Goal: Use online tool/utility: Utilize a website feature to perform a specific function

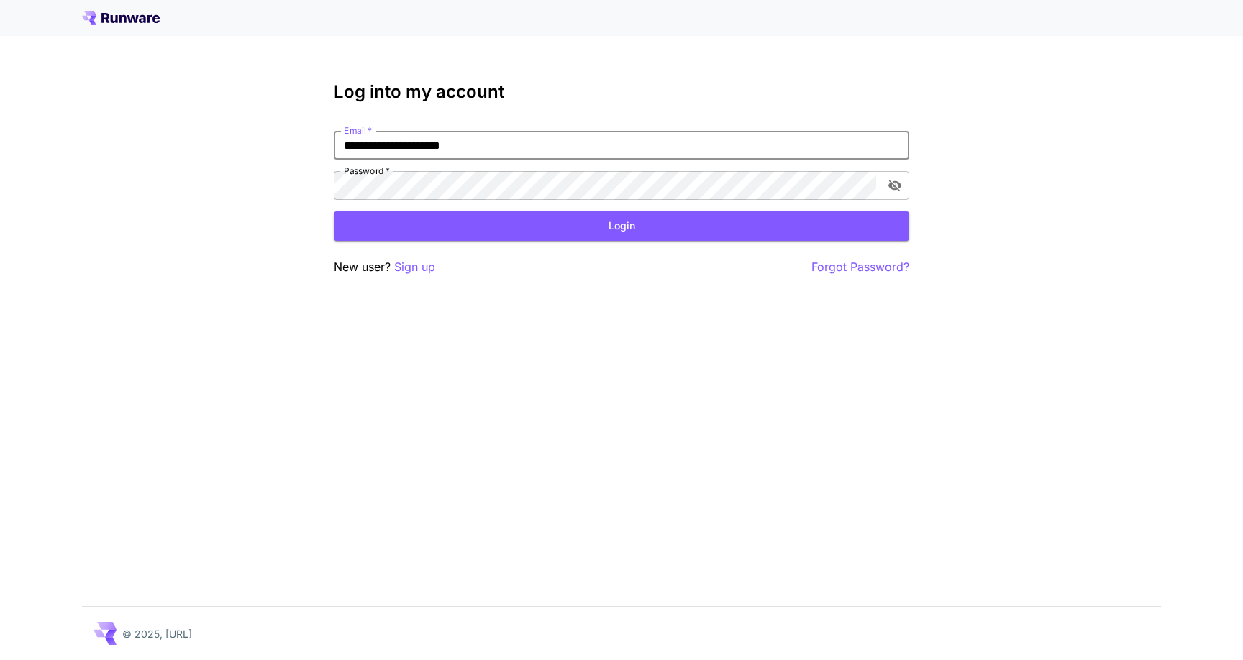
type input "**********"
click at [717, 237] on button "Login" at bounding box center [622, 226] width 576 height 29
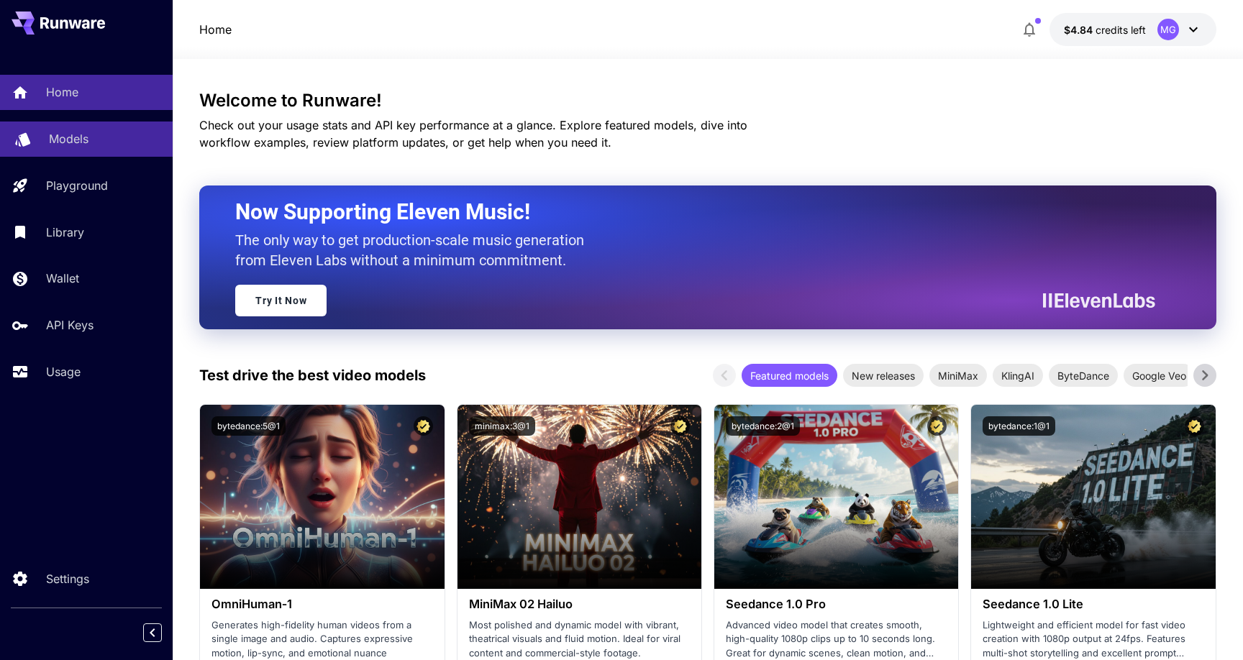
click at [68, 143] on p "Models" at bounding box center [69, 138] width 40 height 17
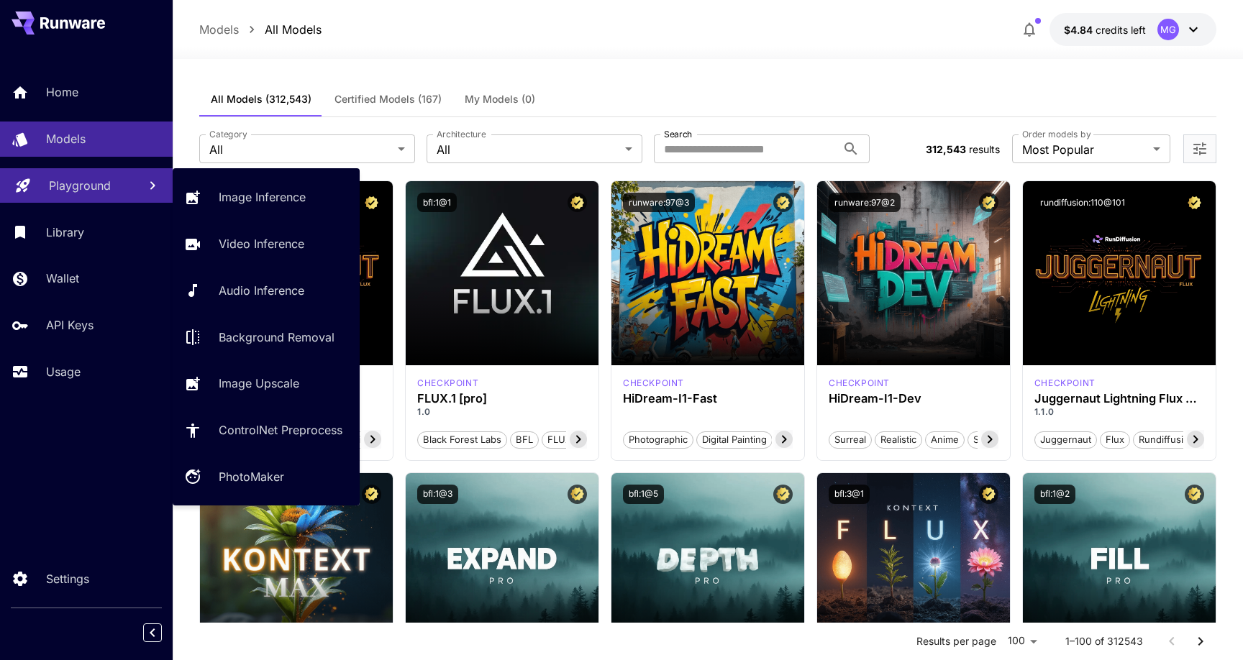
click at [123, 194] on link "Playground" at bounding box center [86, 185] width 173 height 35
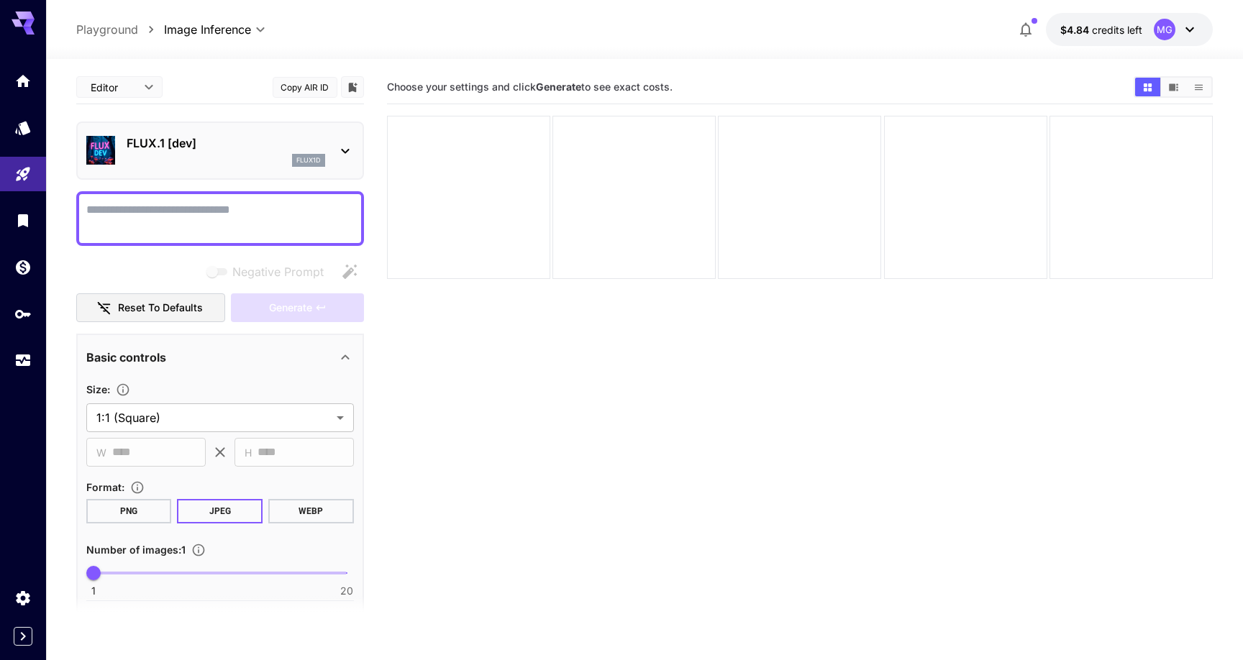
click at [191, 143] on p "FLUX.1 [dev]" at bounding box center [226, 143] width 199 height 17
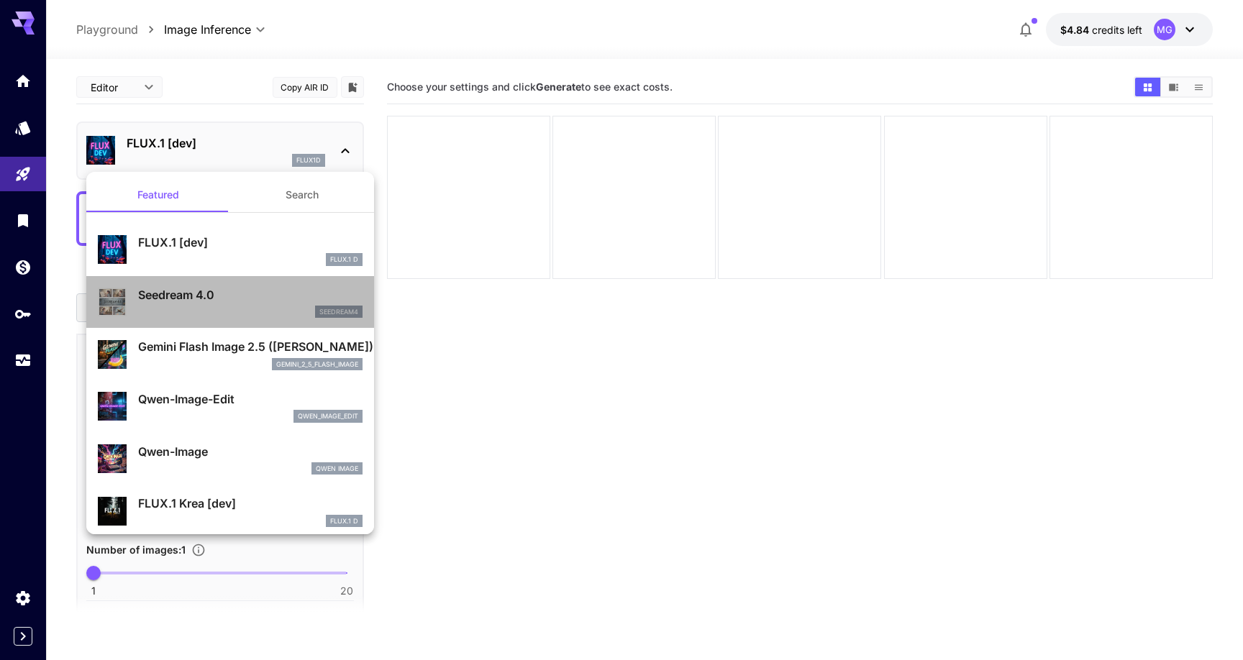
click at [217, 286] on p "Seedream 4.0" at bounding box center [250, 294] width 224 height 17
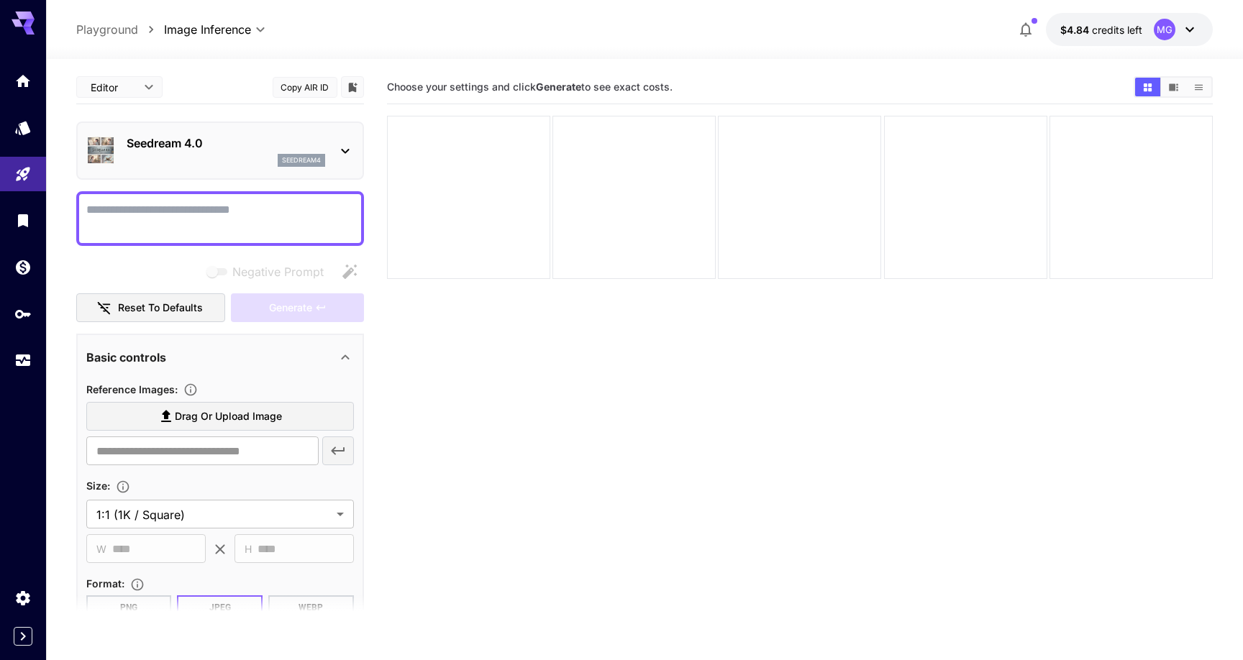
click at [227, 145] on p "Seedream 4.0" at bounding box center [226, 143] width 199 height 17
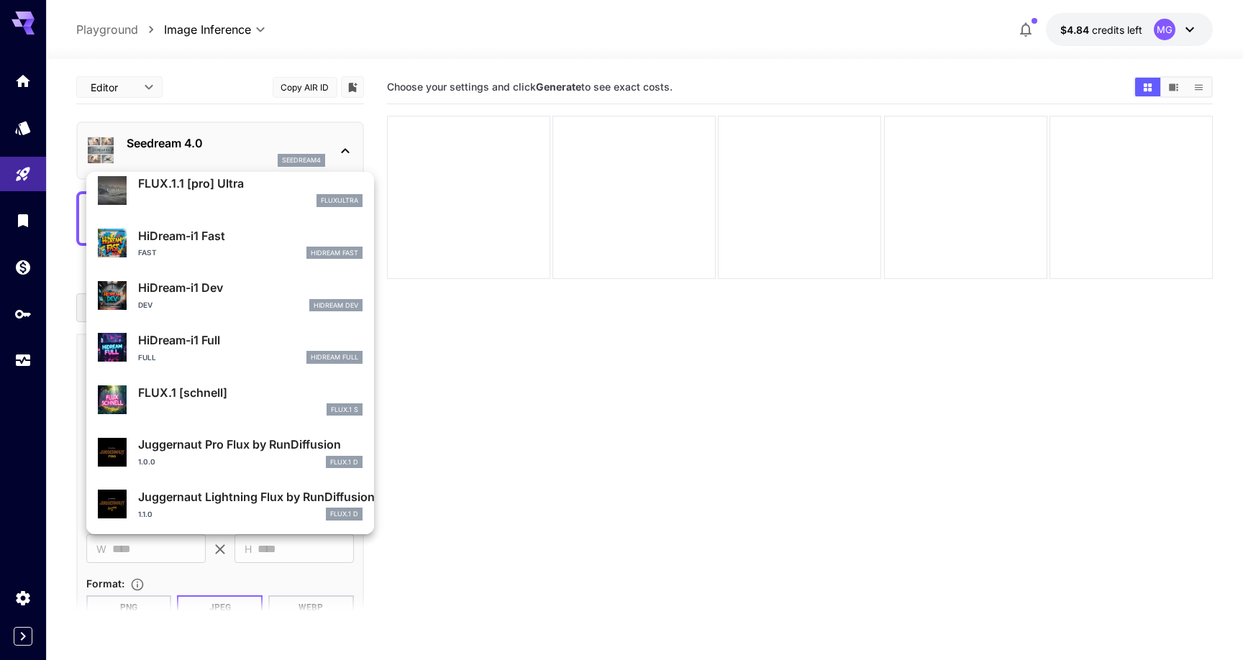
scroll to position [1146, 0]
click at [185, 405] on div "FLUX.1 S" at bounding box center [250, 410] width 224 height 13
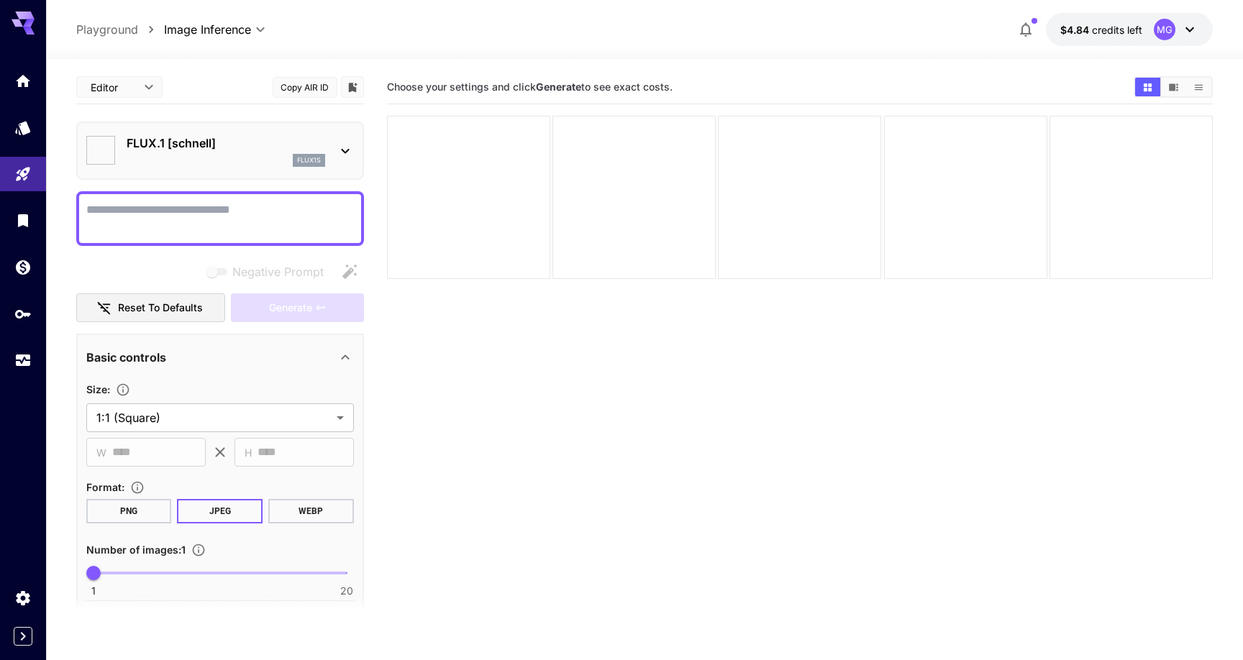
type input "**********"
click at [445, 346] on section "Choose your settings and click Generate to see exact costs." at bounding box center [800, 401] width 827 height 660
click at [241, 232] on textarea "Negative Prompt" at bounding box center [220, 218] width 268 height 35
click at [199, 223] on textarea "Negative Prompt" at bounding box center [220, 218] width 268 height 35
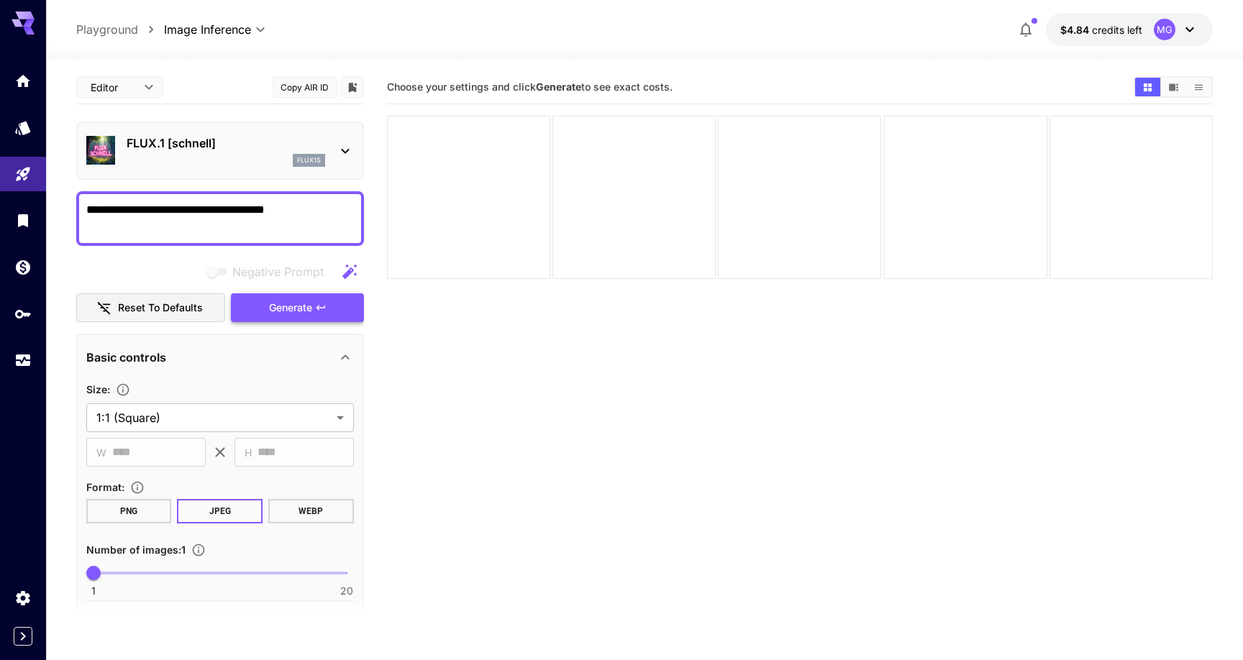
type textarea "**********"
click at [278, 296] on button "Generate" at bounding box center [297, 308] width 132 height 29
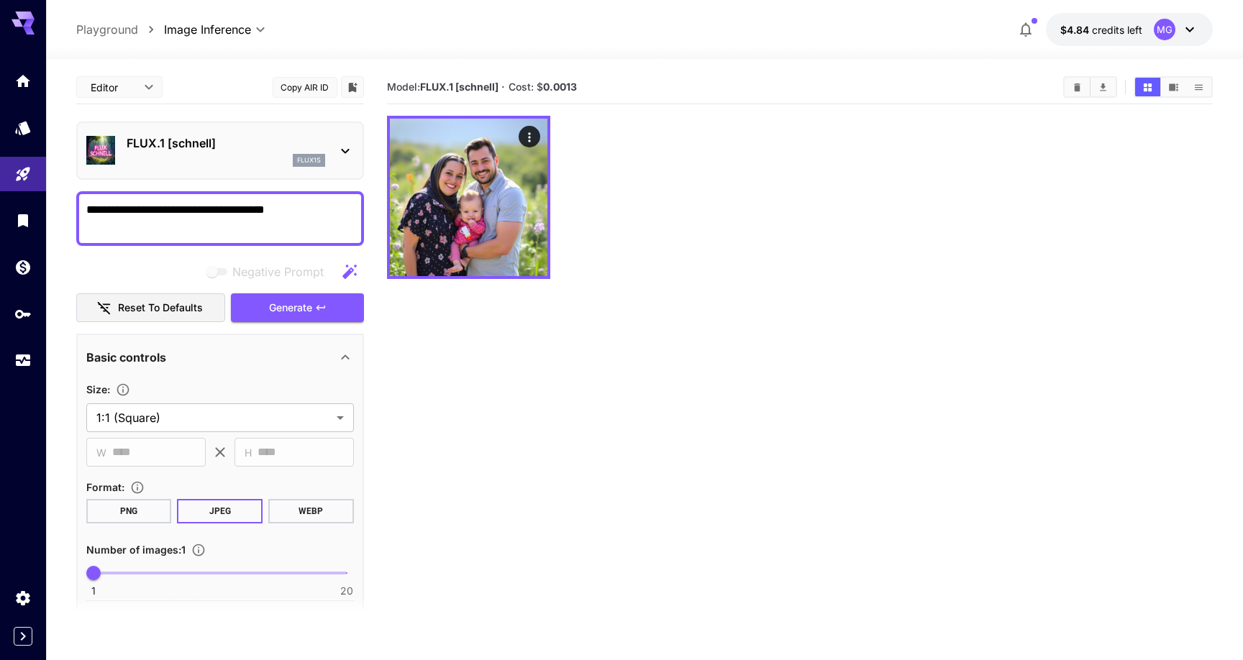
click at [162, 141] on p "FLUX.1 [schnell]" at bounding box center [226, 143] width 199 height 17
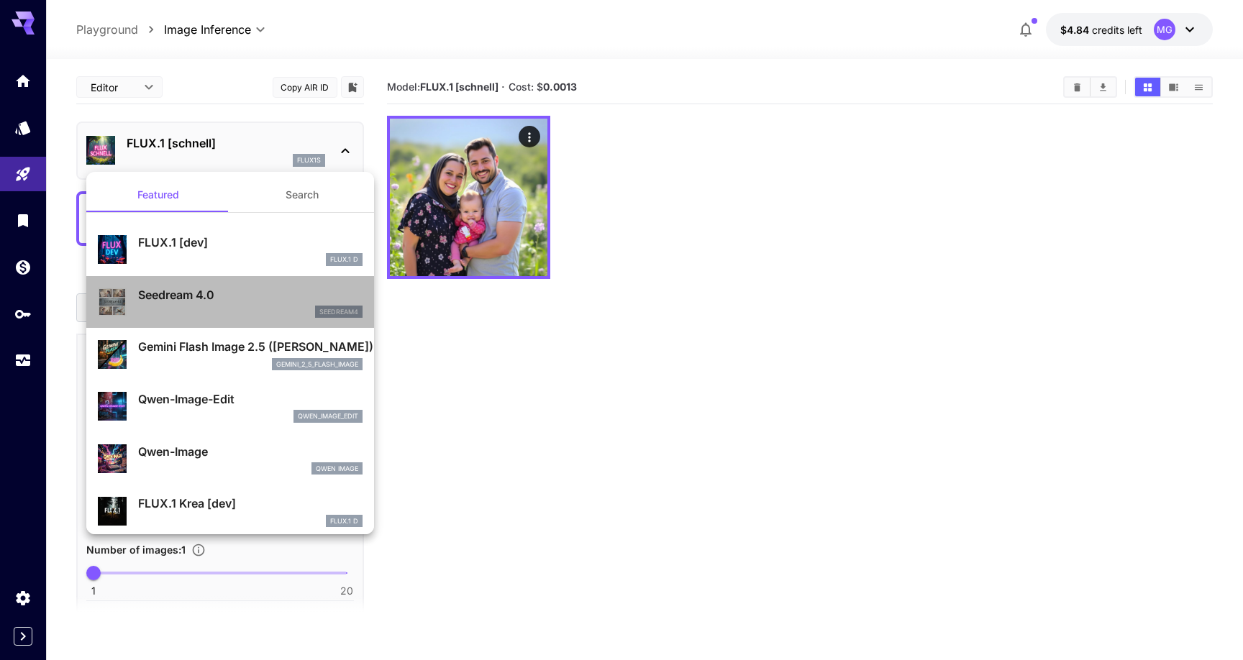
click at [183, 284] on div "Seedream 4.0 seedream4" at bounding box center [230, 303] width 265 height 44
type input "**********"
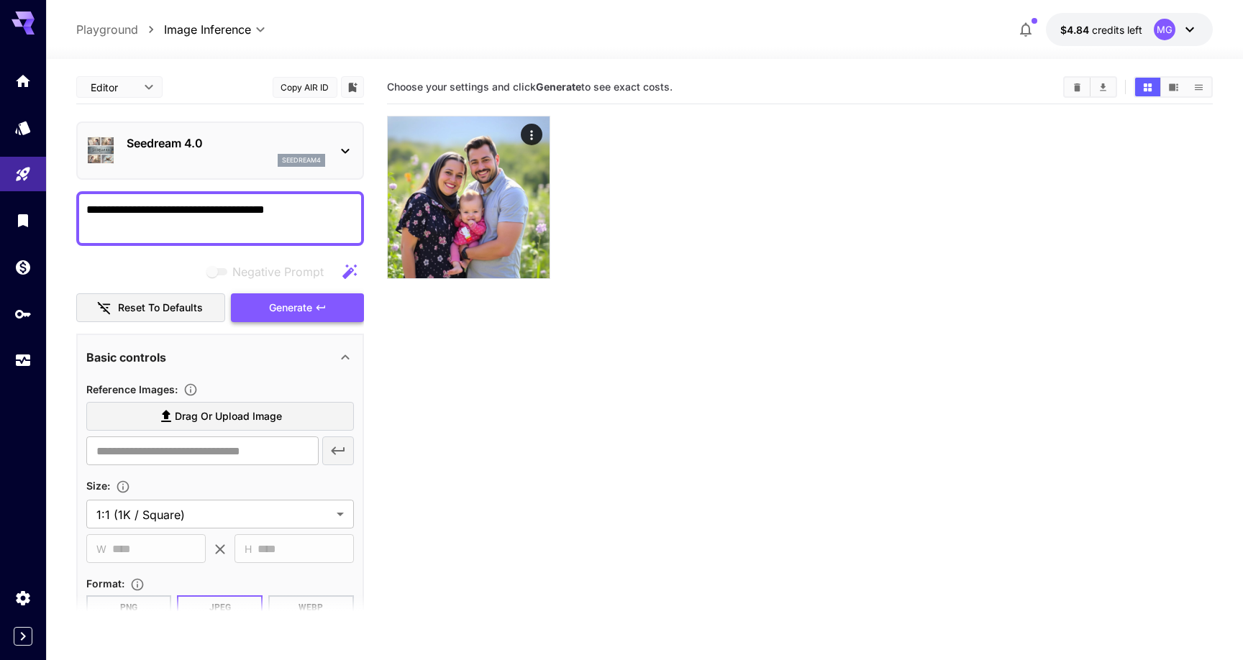
click at [254, 301] on button "Generate" at bounding box center [297, 308] width 132 height 29
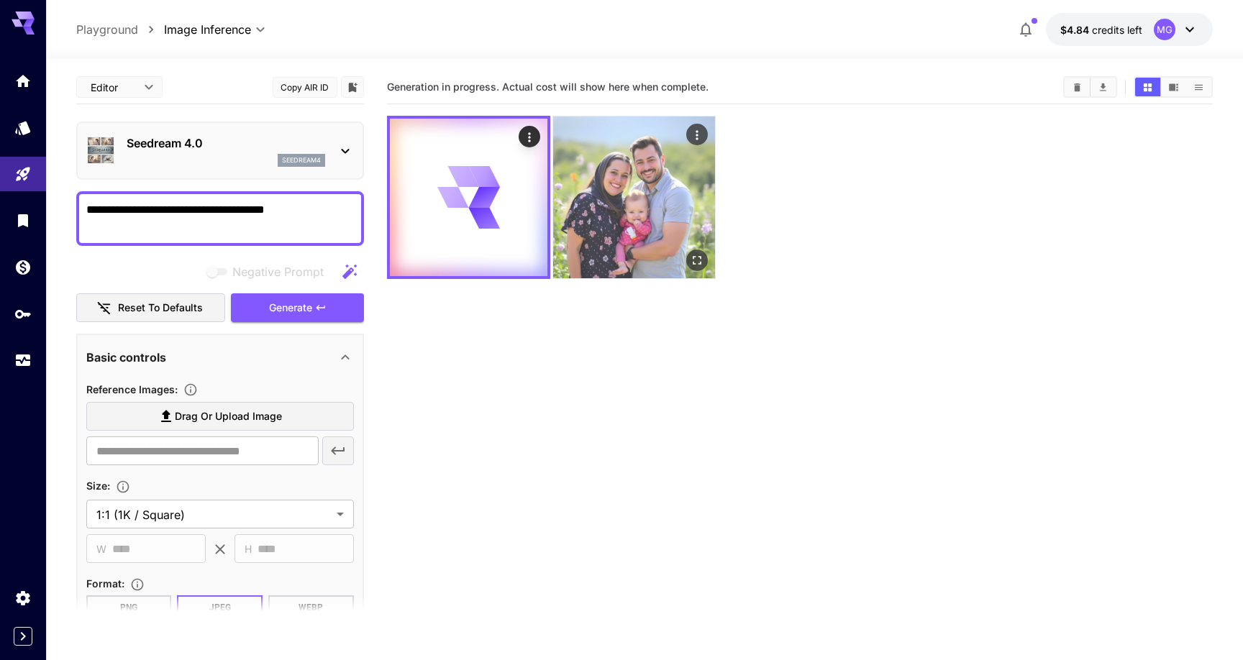
click at [640, 183] on img at bounding box center [634, 198] width 162 height 162
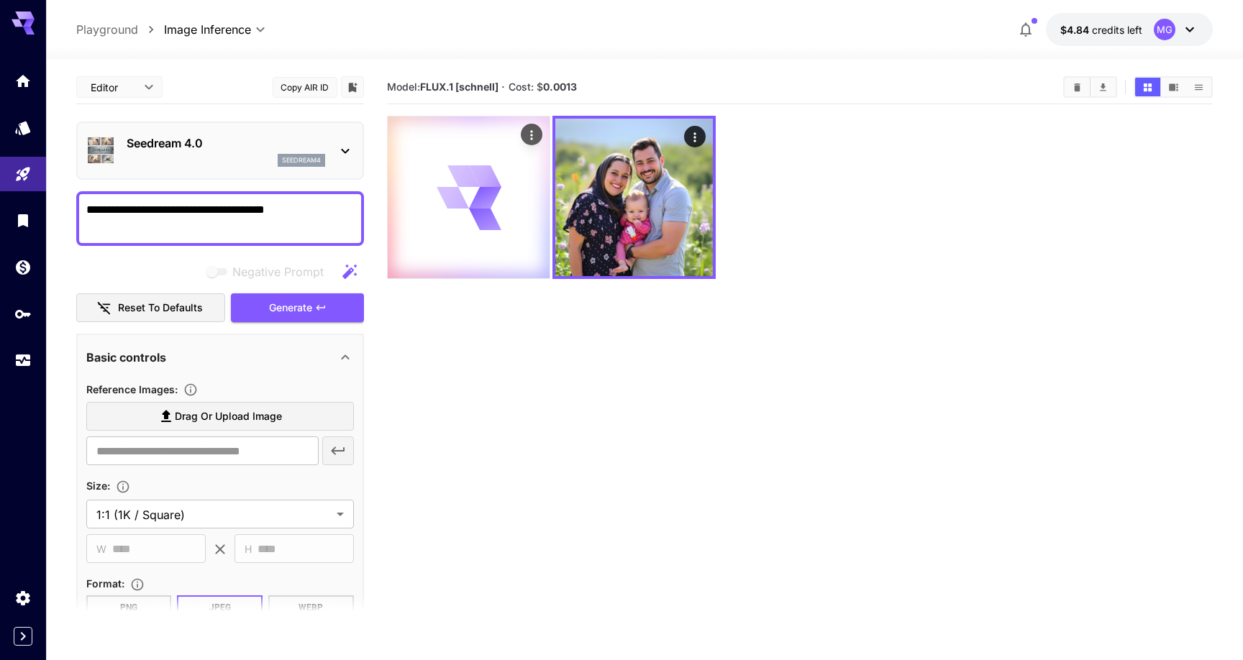
click at [506, 209] on div at bounding box center [469, 198] width 162 height 162
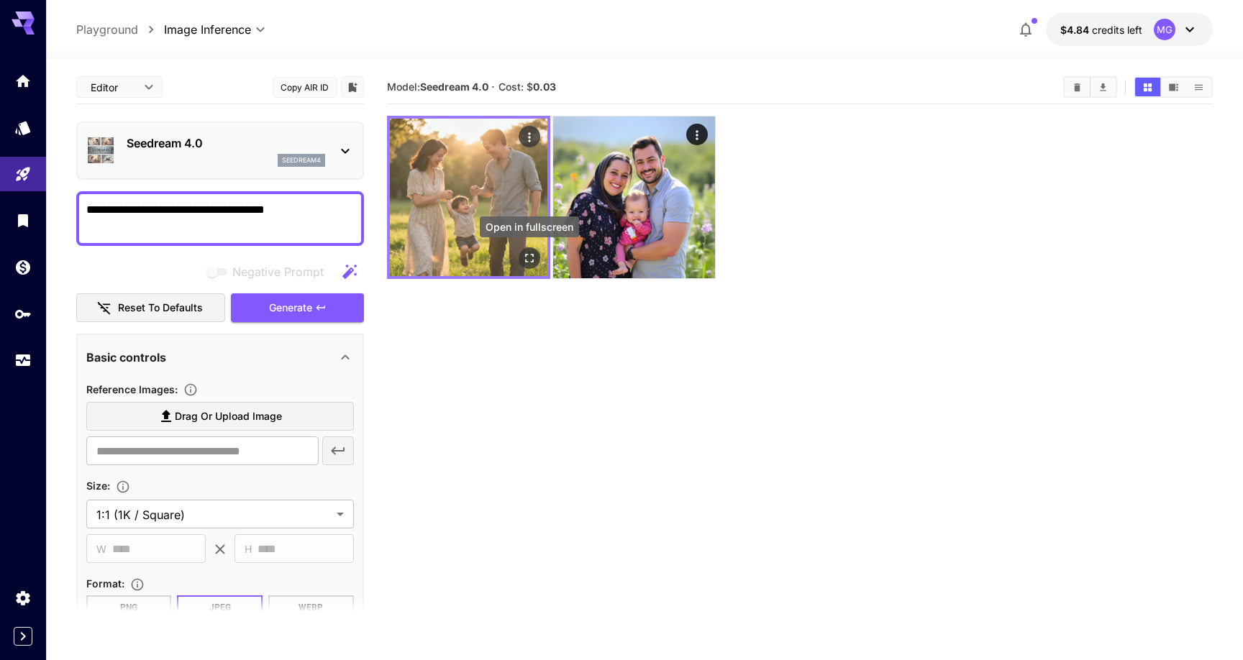
click at [534, 258] on icon "Open in fullscreen" at bounding box center [529, 258] width 14 height 14
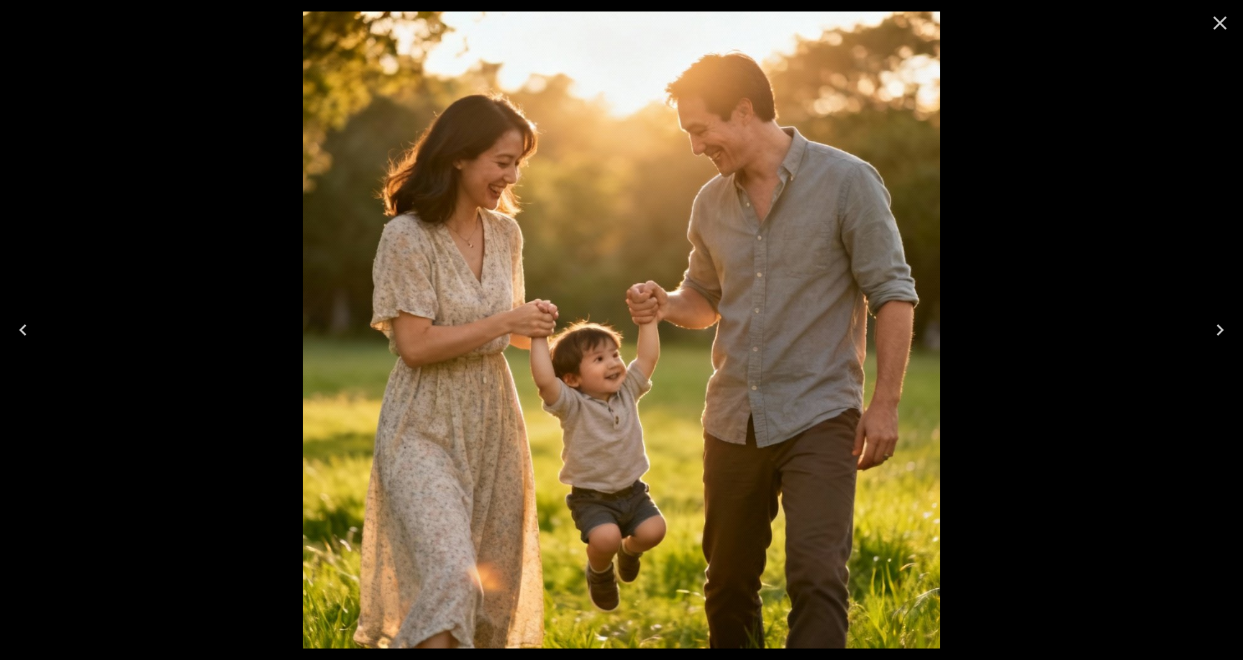
click at [1220, 27] on icon "Close" at bounding box center [1220, 23] width 23 height 23
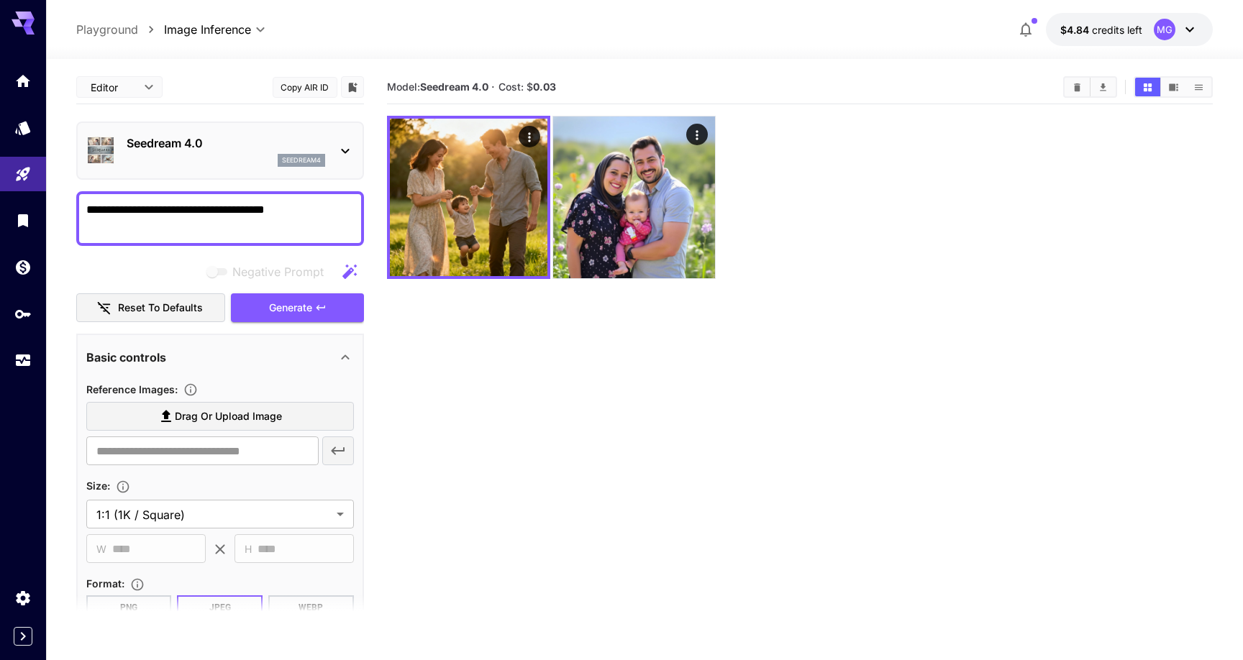
click at [285, 150] on p "Seedream 4.0" at bounding box center [226, 143] width 199 height 17
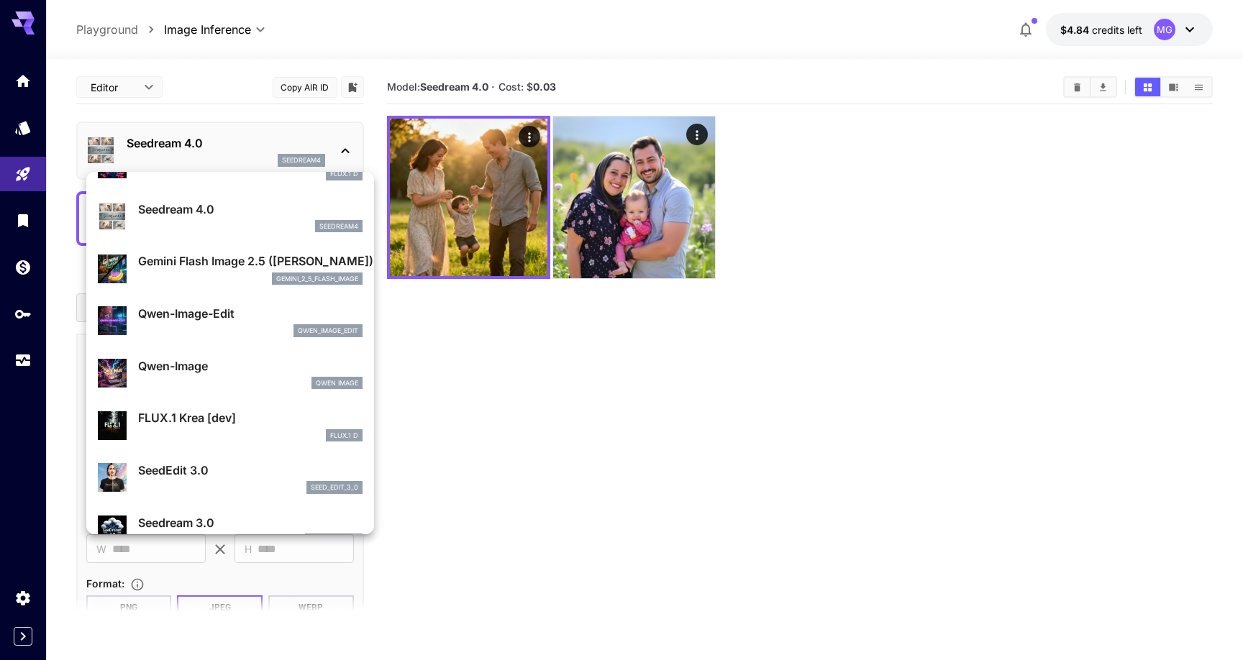
scroll to position [87, 0]
click at [242, 276] on div "gemini_2_5_flash_image" at bounding box center [250, 277] width 224 height 13
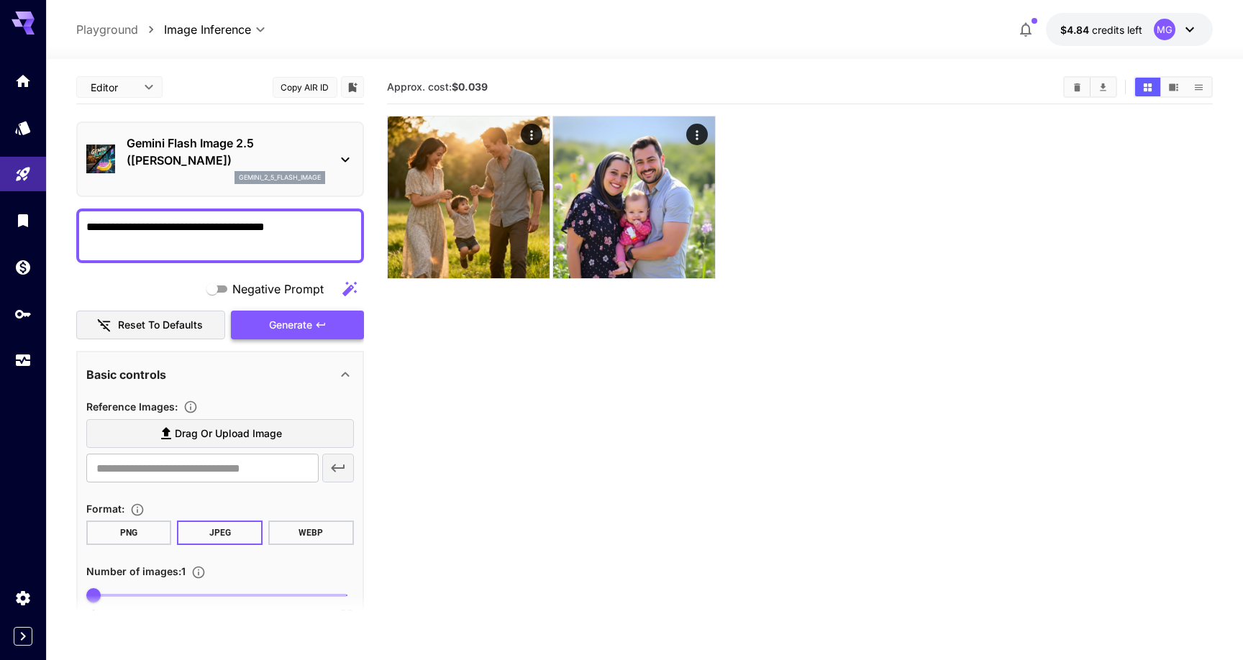
click at [291, 312] on button "Generate" at bounding box center [297, 325] width 132 height 29
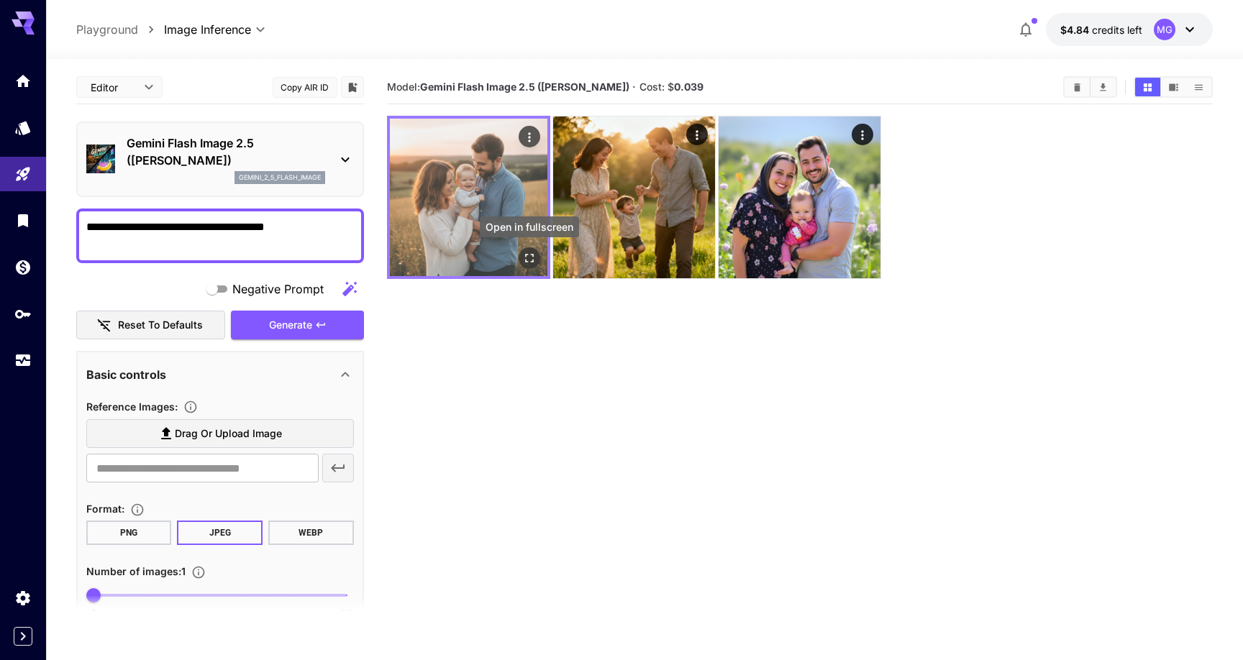
click at [529, 259] on icon "Open in fullscreen" at bounding box center [529, 258] width 14 height 14
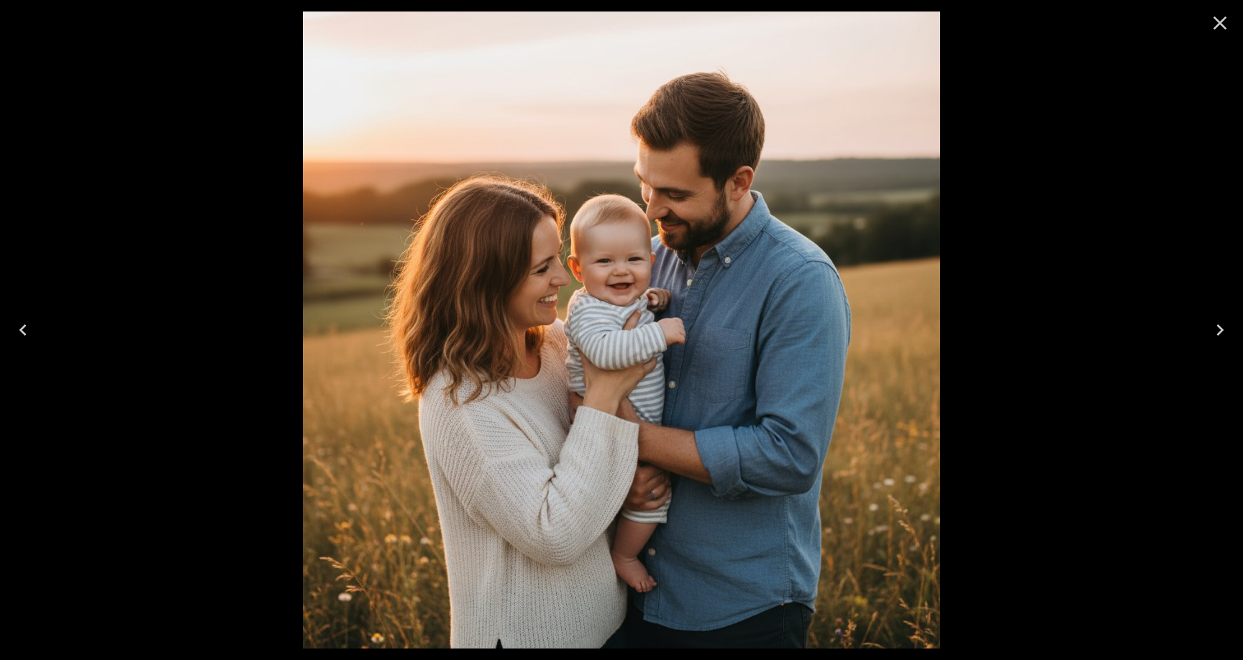
click at [1221, 20] on icon "Close" at bounding box center [1220, 23] width 23 height 23
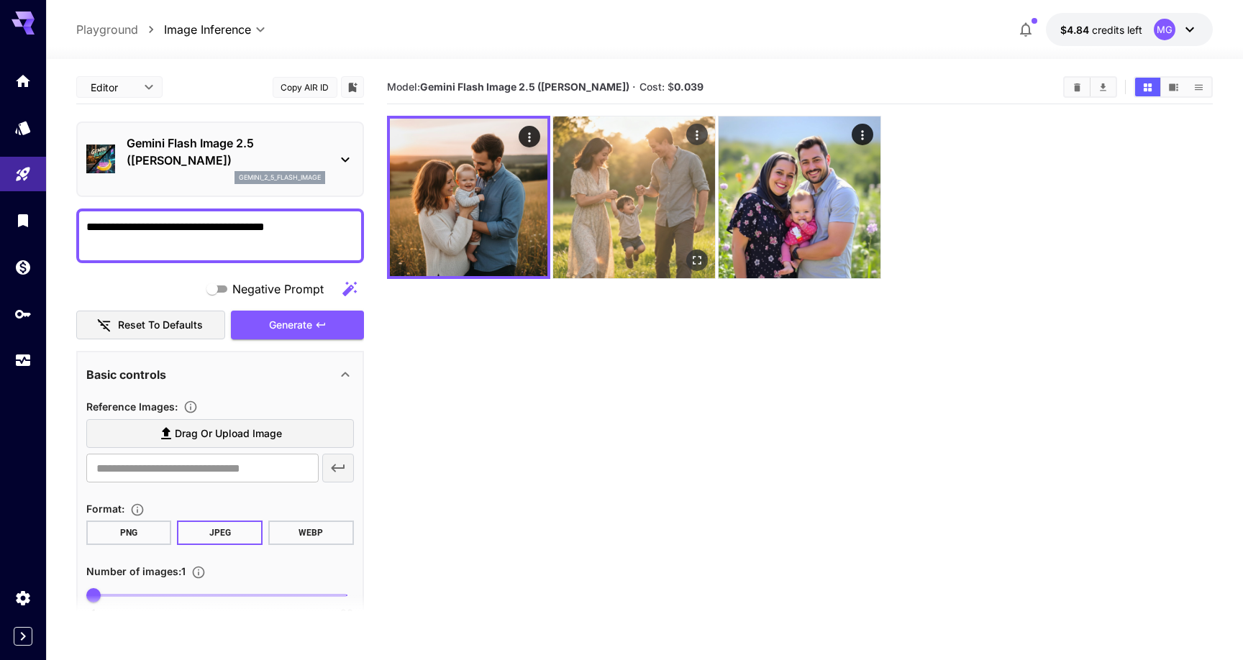
click at [653, 261] on img at bounding box center [634, 198] width 162 height 162
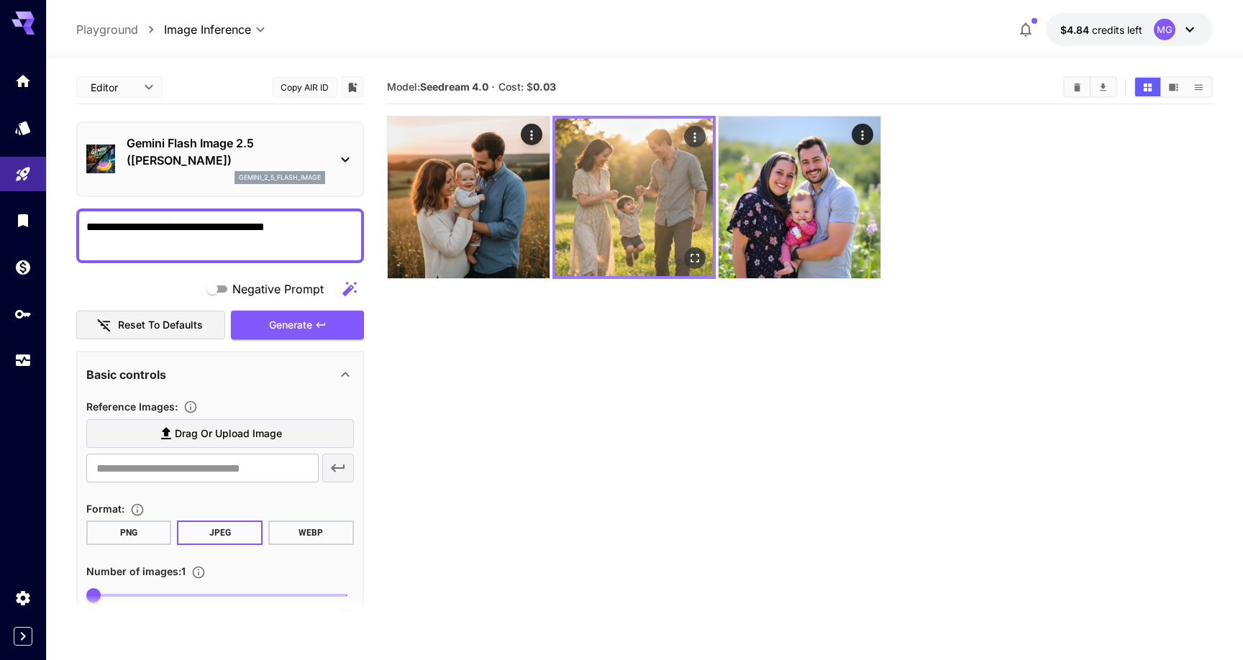
click at [702, 259] on icon "Open in fullscreen" at bounding box center [695, 258] width 14 height 14
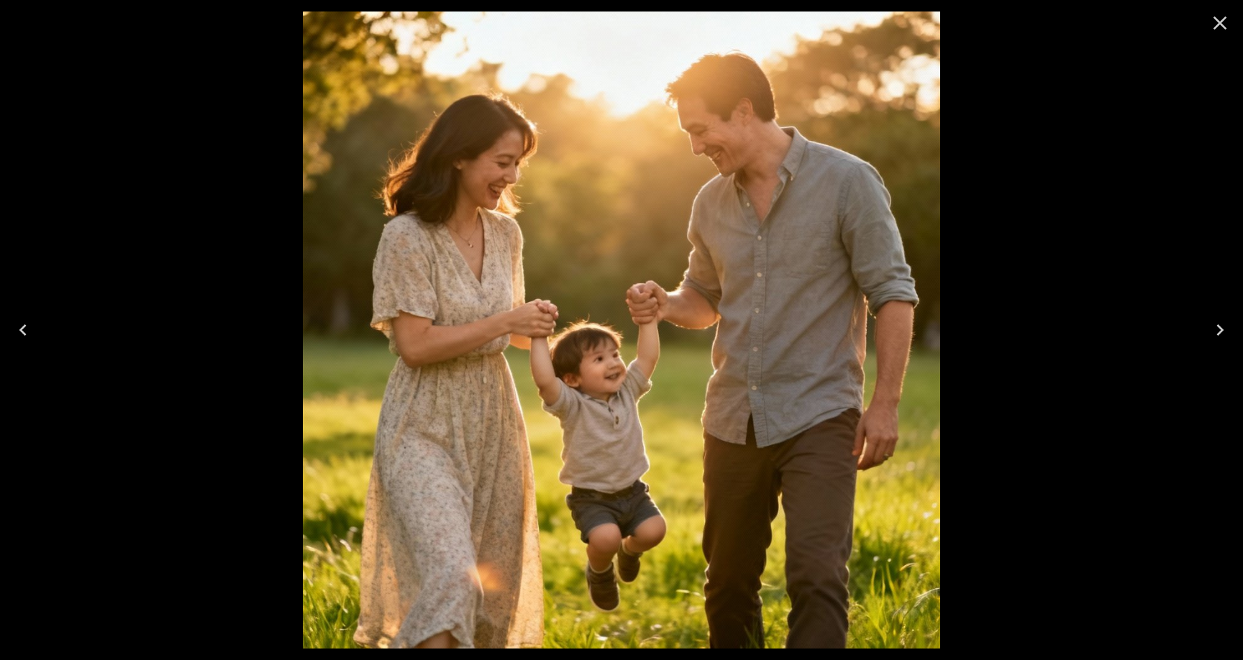
click at [1224, 19] on icon "Close" at bounding box center [1221, 24] width 14 height 14
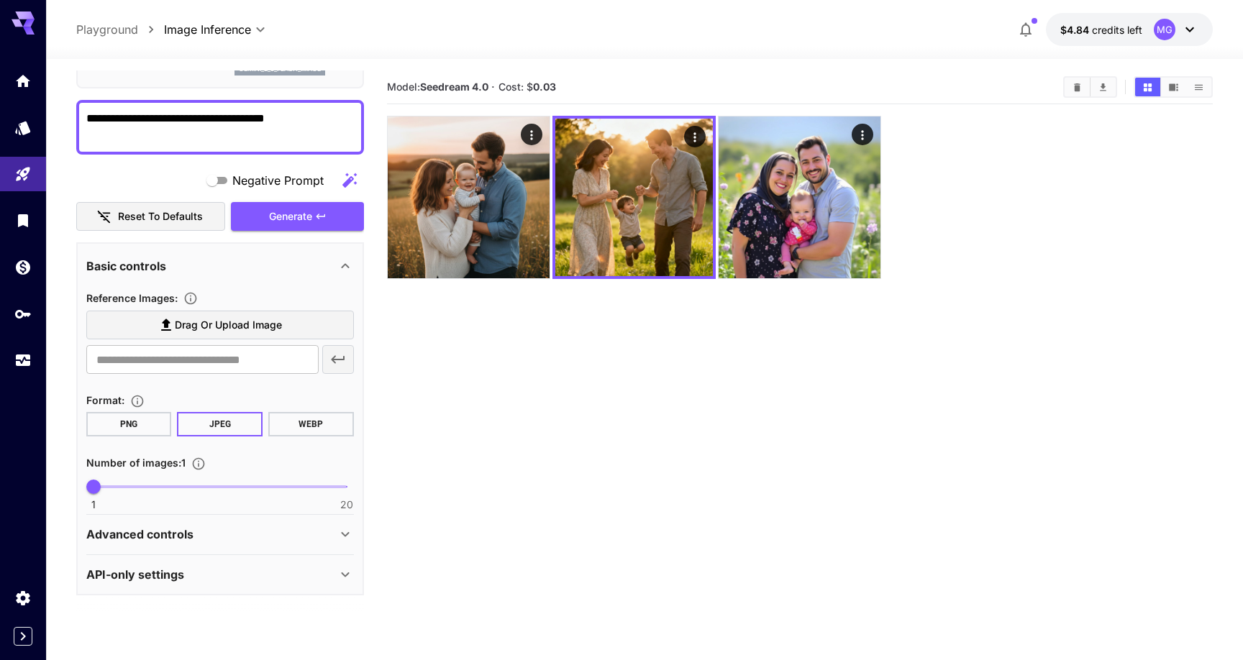
scroll to position [108, 0]
click at [21, 228] on link at bounding box center [23, 220] width 46 height 35
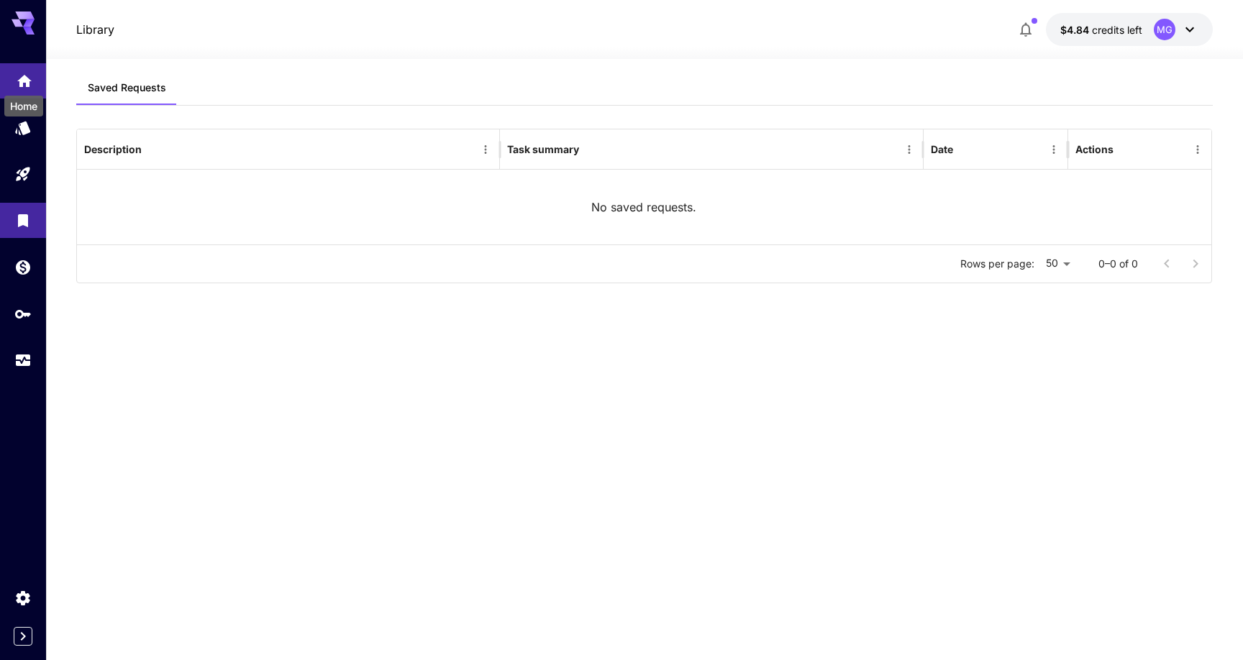
click at [26, 75] on icon "Home" at bounding box center [24, 77] width 14 height 12
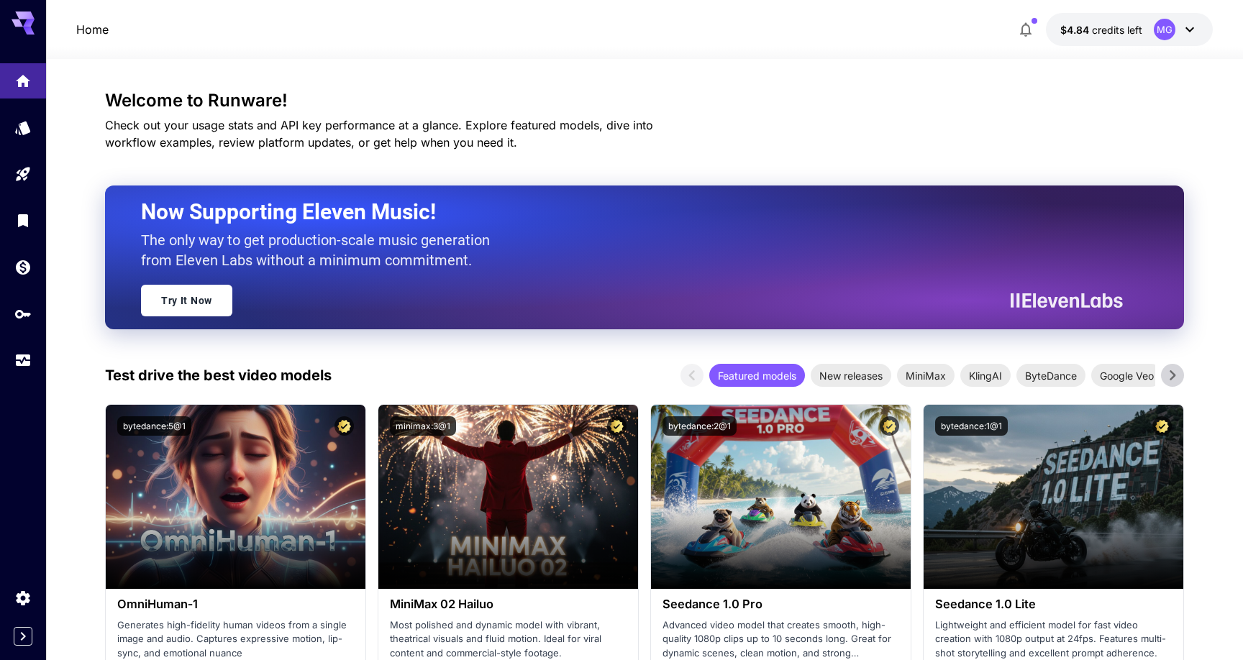
scroll to position [199, 0]
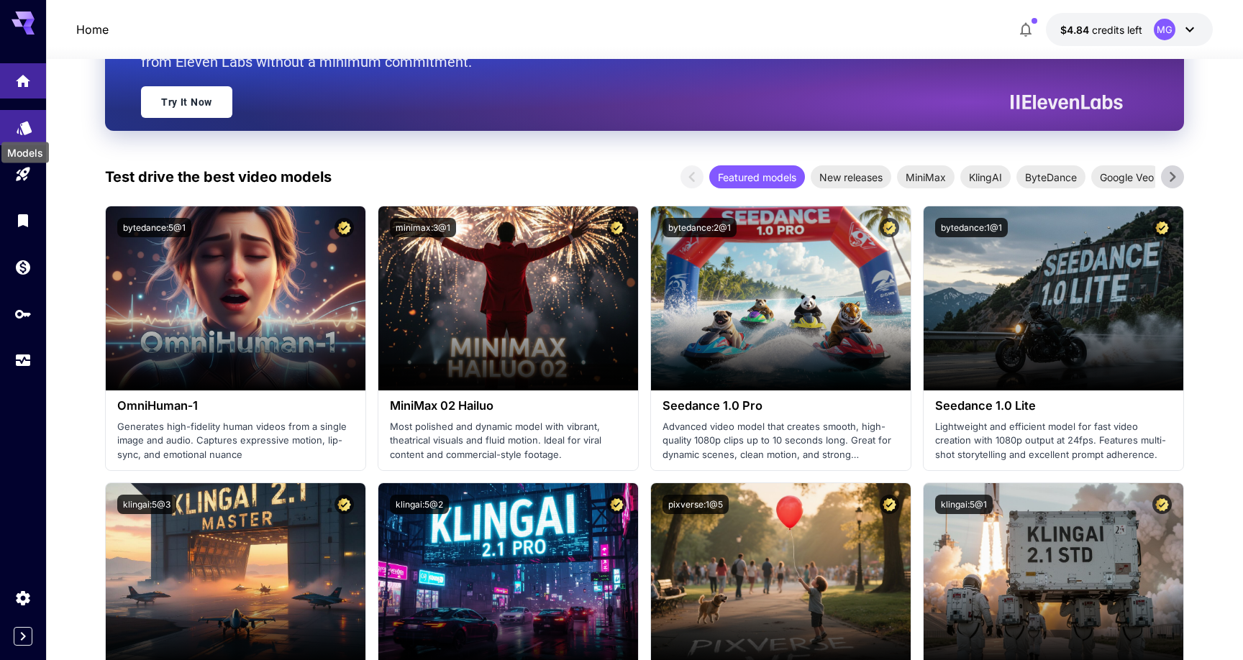
click at [25, 131] on icon "Models" at bounding box center [24, 124] width 15 height 14
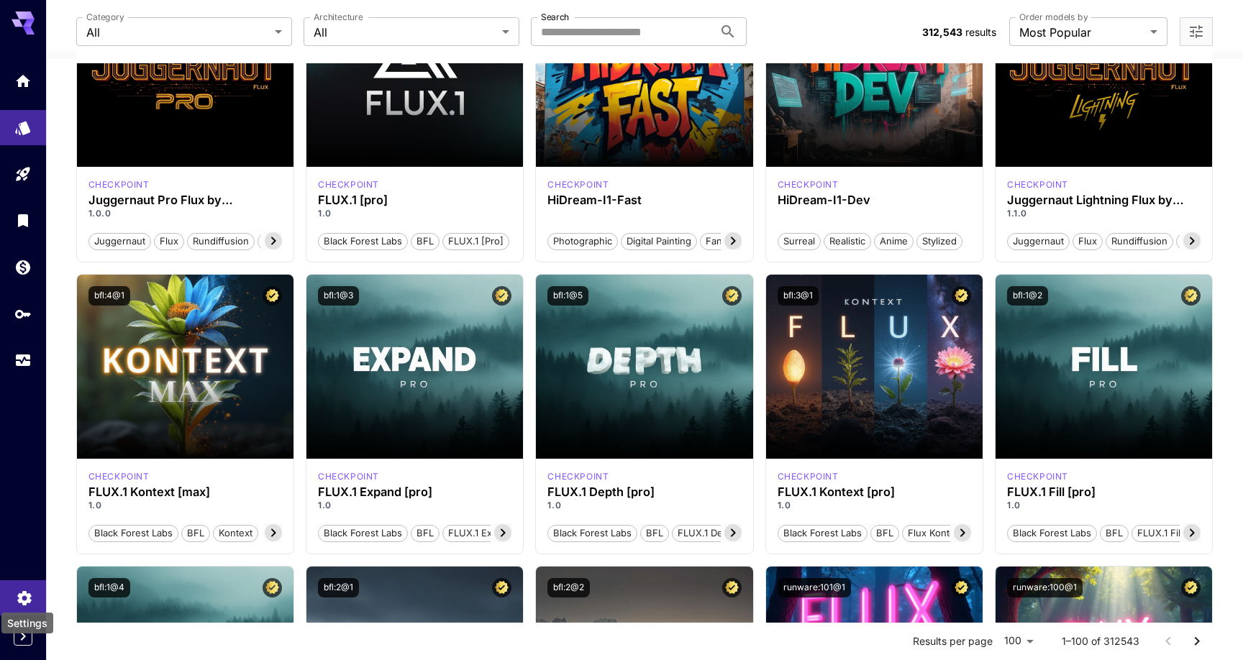
click at [28, 589] on icon "Settings" at bounding box center [24, 596] width 17 height 17
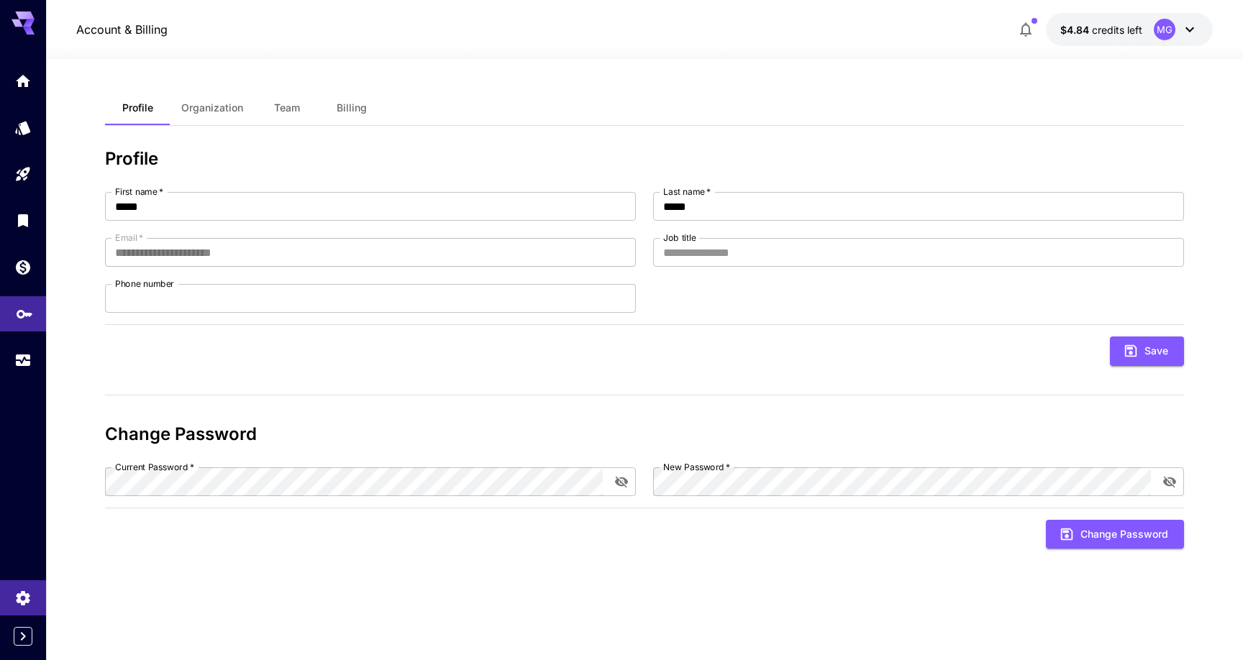
click at [18, 321] on link at bounding box center [23, 313] width 46 height 35
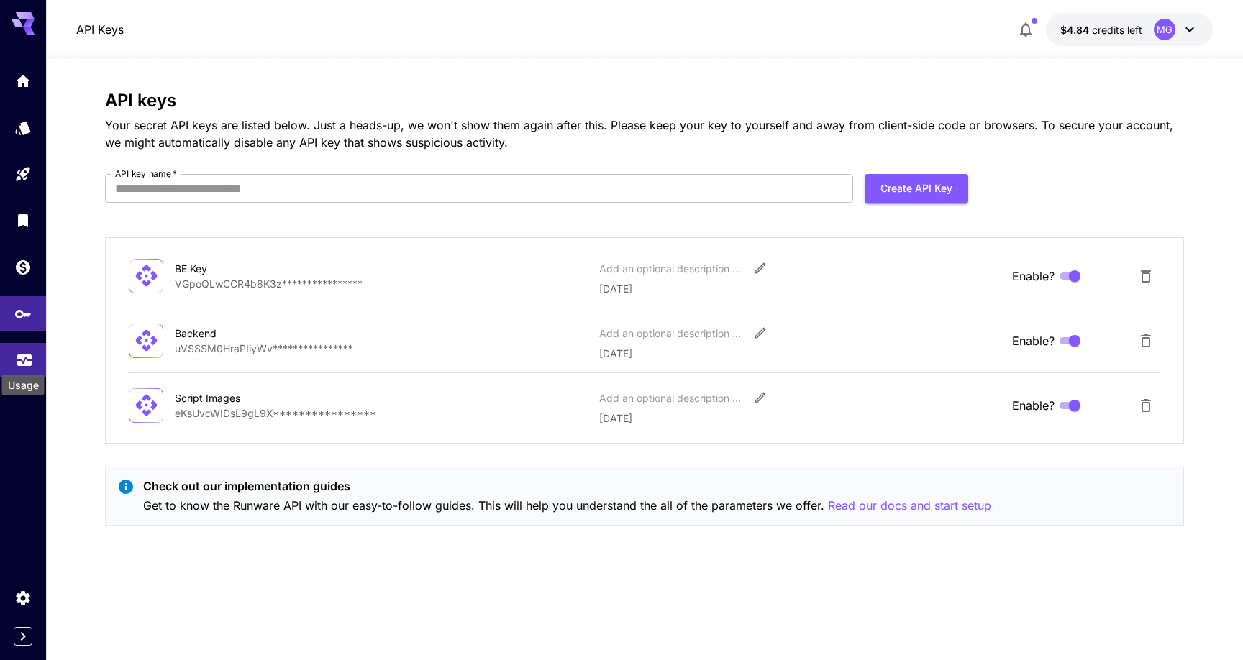
click at [18, 358] on icon "Usage" at bounding box center [24, 355] width 17 height 17
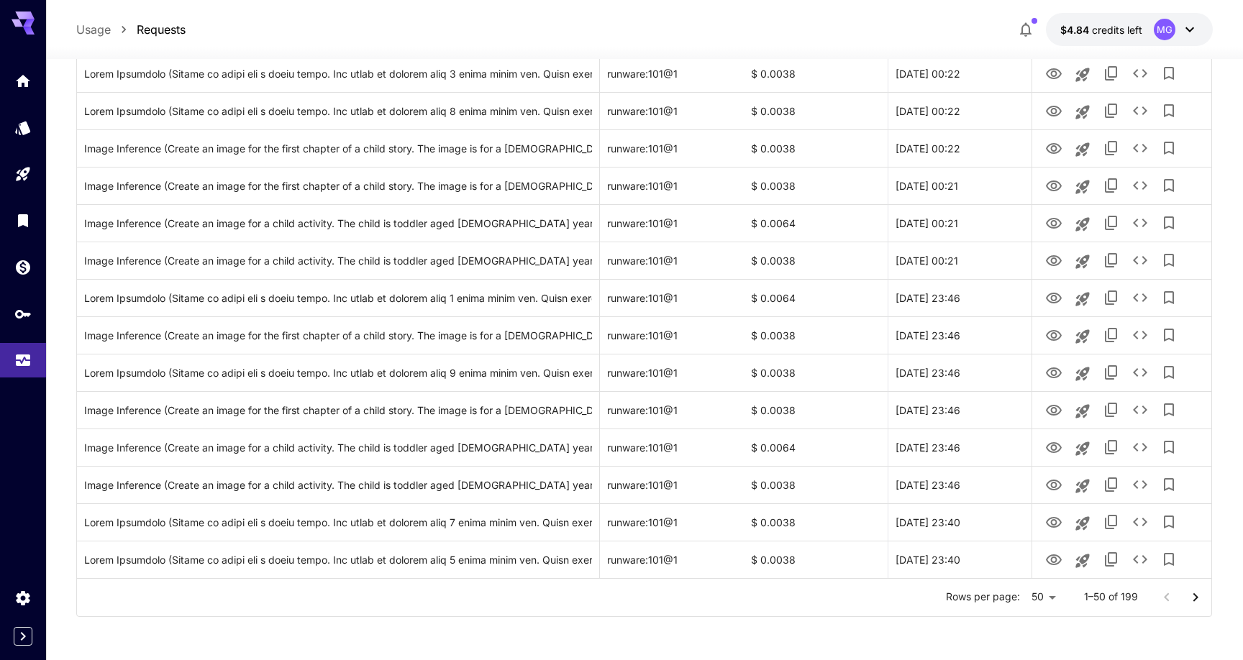
scroll to position [1574, 0]
click at [1045, 627] on li "100" at bounding box center [1043, 630] width 42 height 26
type input "***"
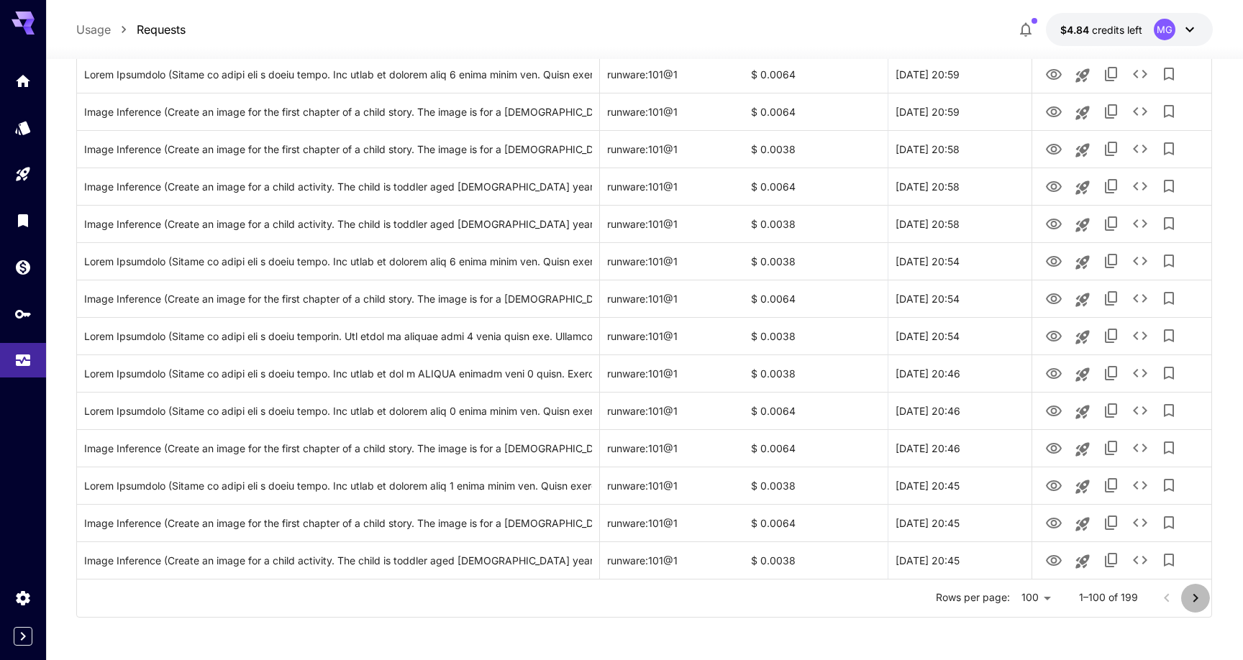
click at [1188, 606] on icon "Go to next page" at bounding box center [1195, 598] width 17 height 17
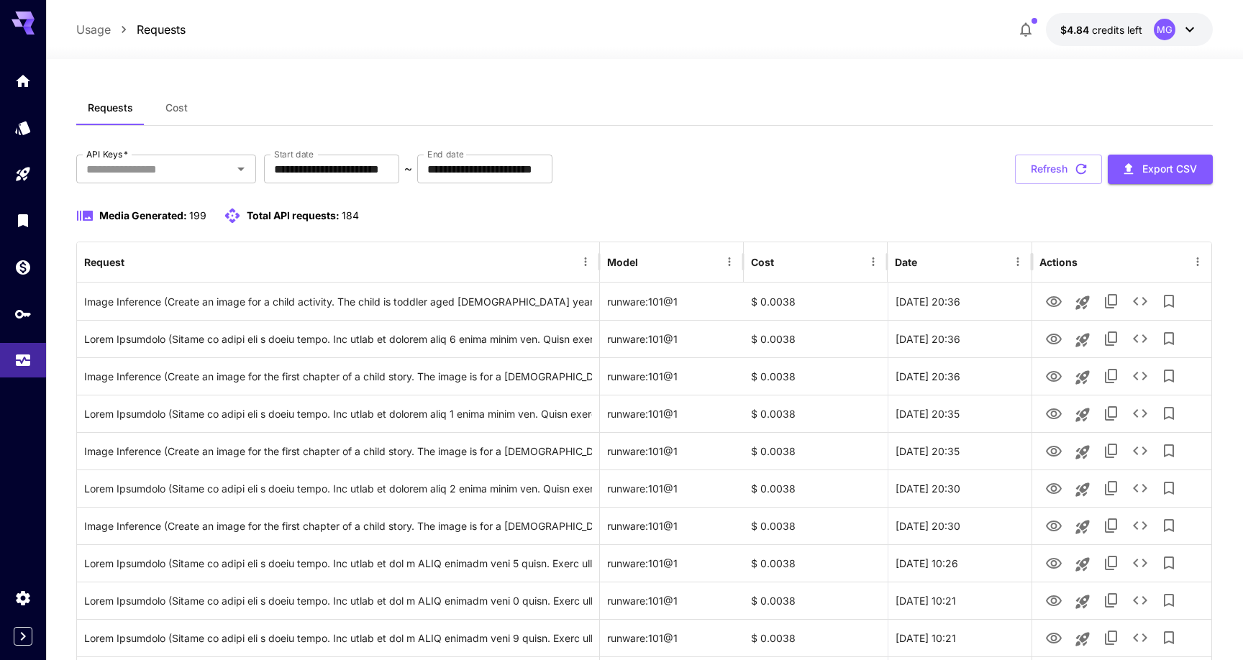
scroll to position [0, 0]
click at [176, 114] on span "Cost" at bounding box center [176, 107] width 22 height 13
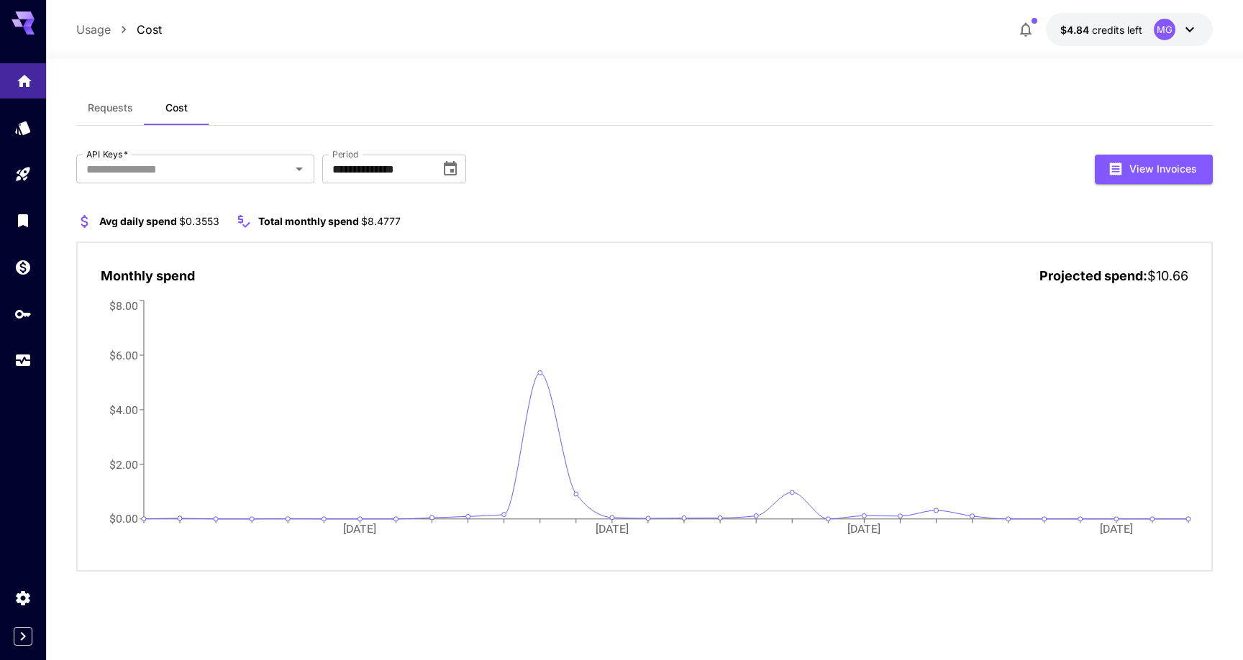
click at [24, 94] on link at bounding box center [23, 80] width 46 height 35
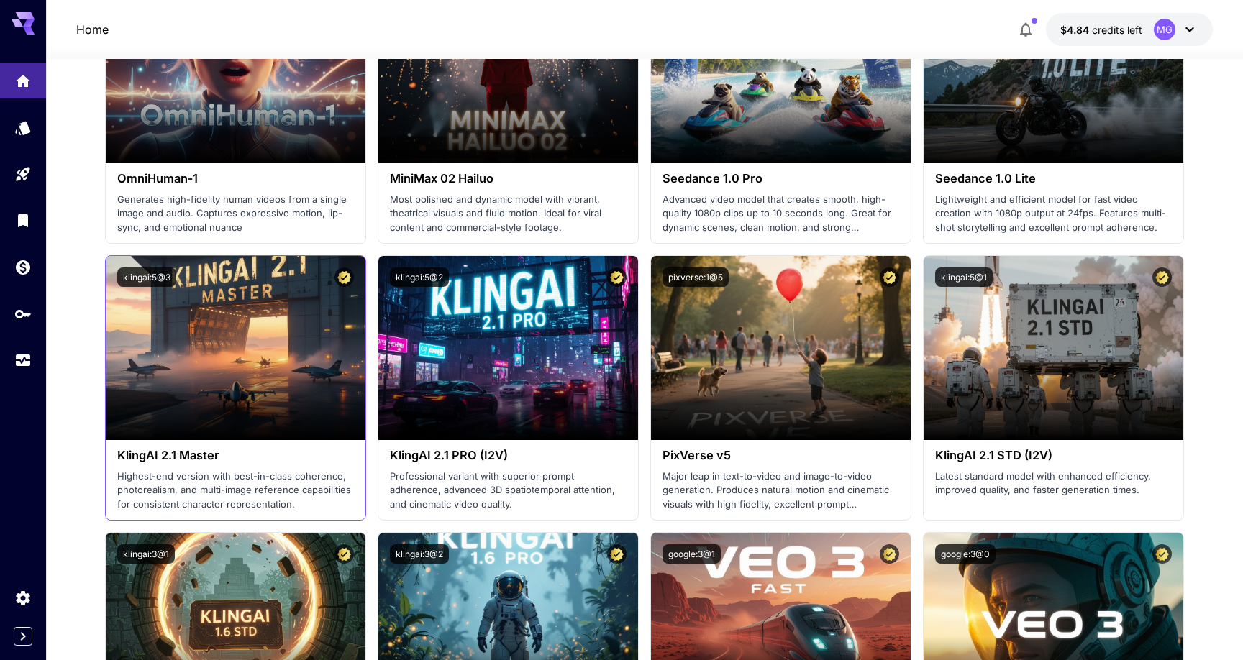
scroll to position [222, 0]
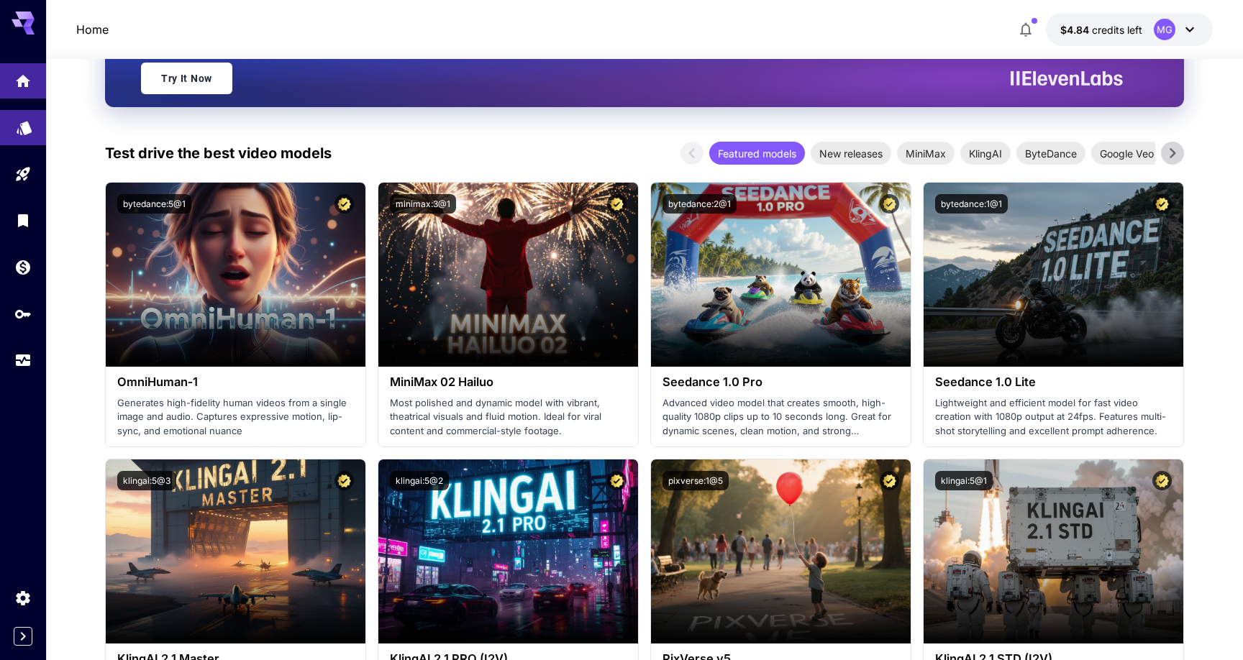
click at [22, 135] on link at bounding box center [23, 127] width 46 height 35
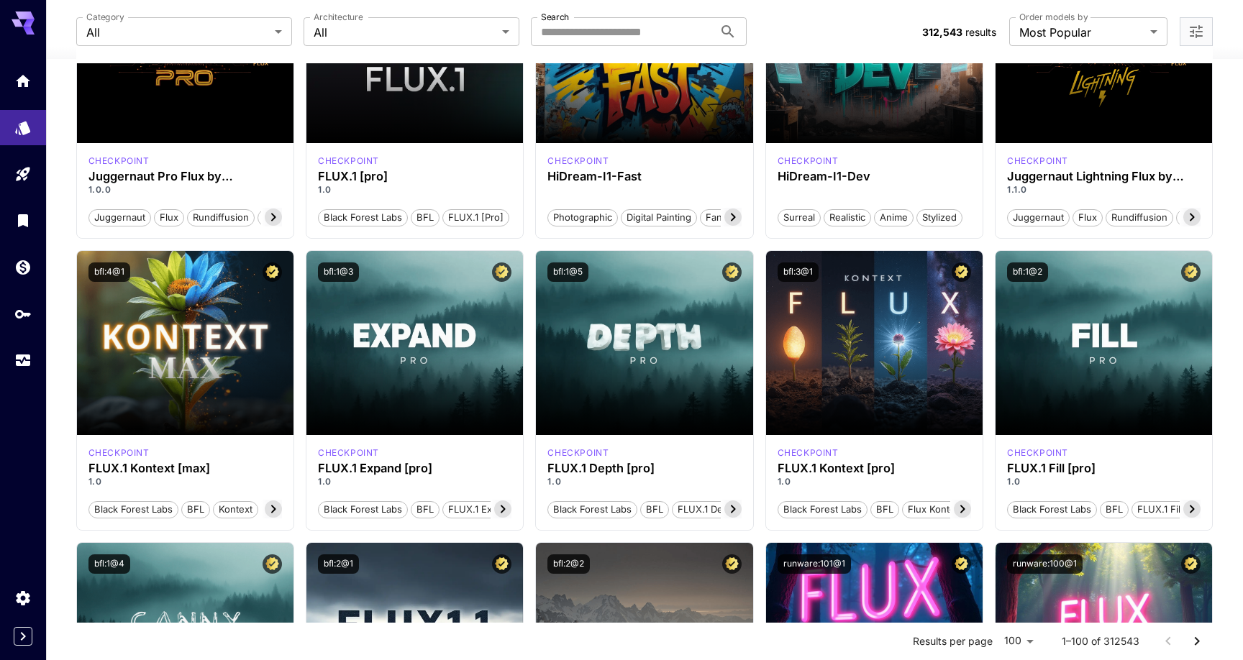
click at [17, 85] on icon "Home" at bounding box center [24, 76] width 17 height 17
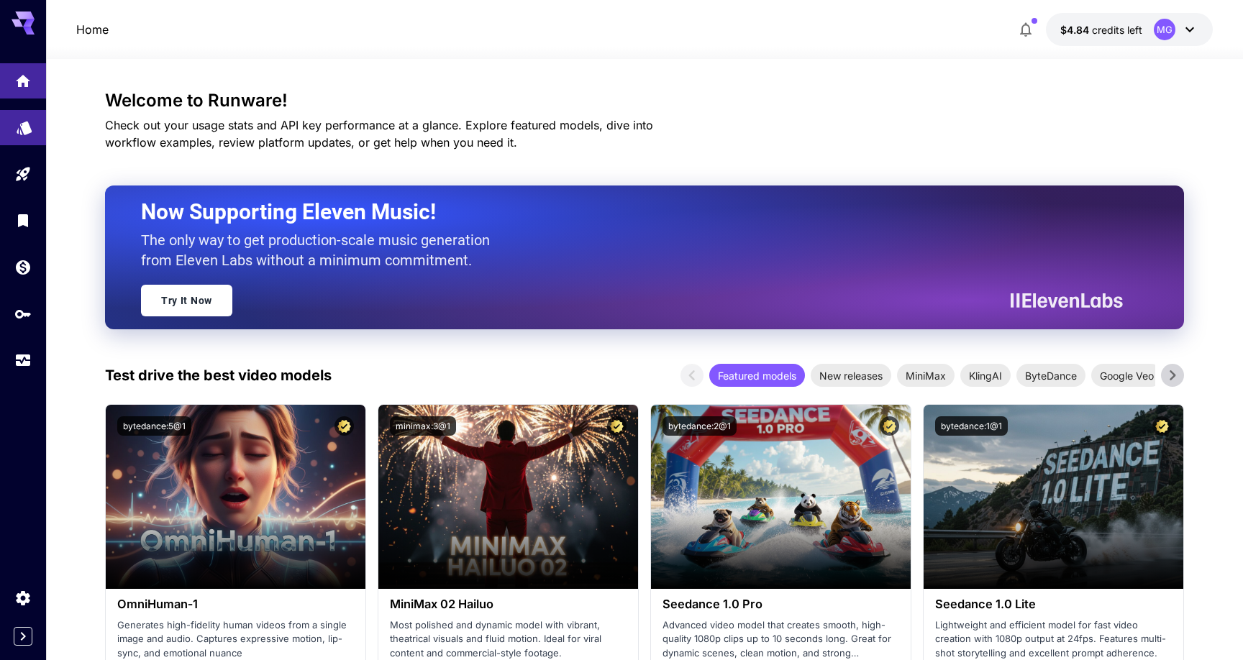
click at [21, 140] on link at bounding box center [23, 127] width 46 height 35
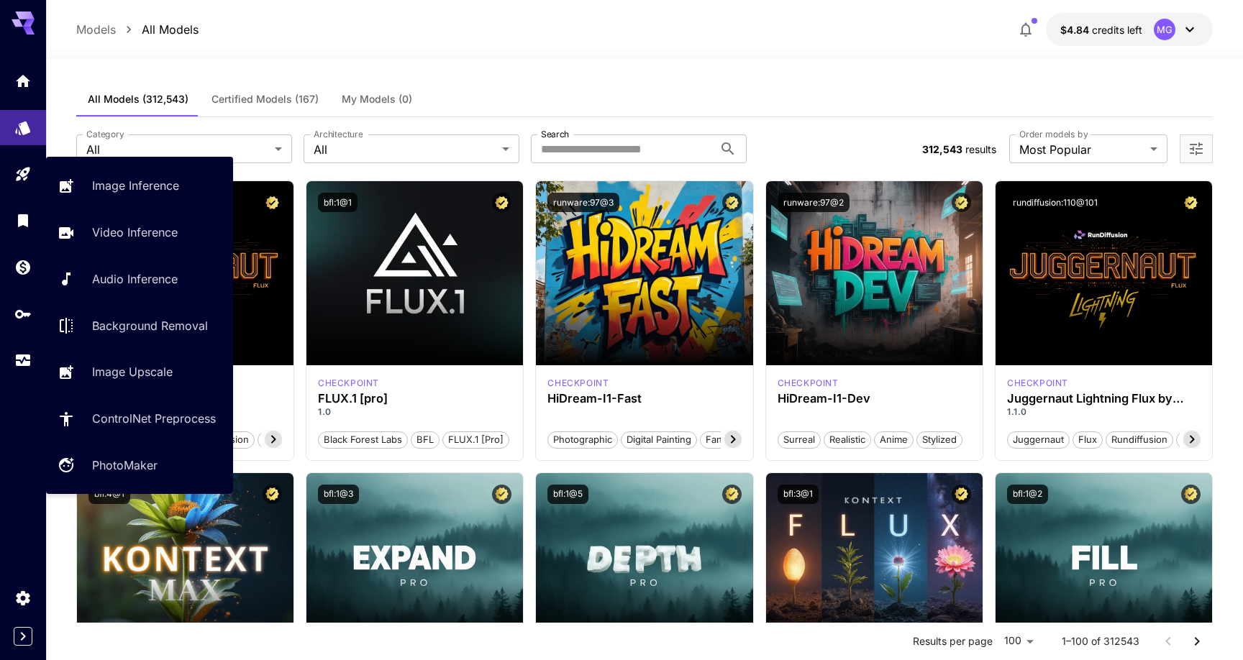
click at [123, 167] on div "Image Inference Video Inference Audio Inference Background Removal Image Upscal…" at bounding box center [139, 325] width 187 height 337
click at [122, 185] on p "Image Inference" at bounding box center [138, 185] width 87 height 17
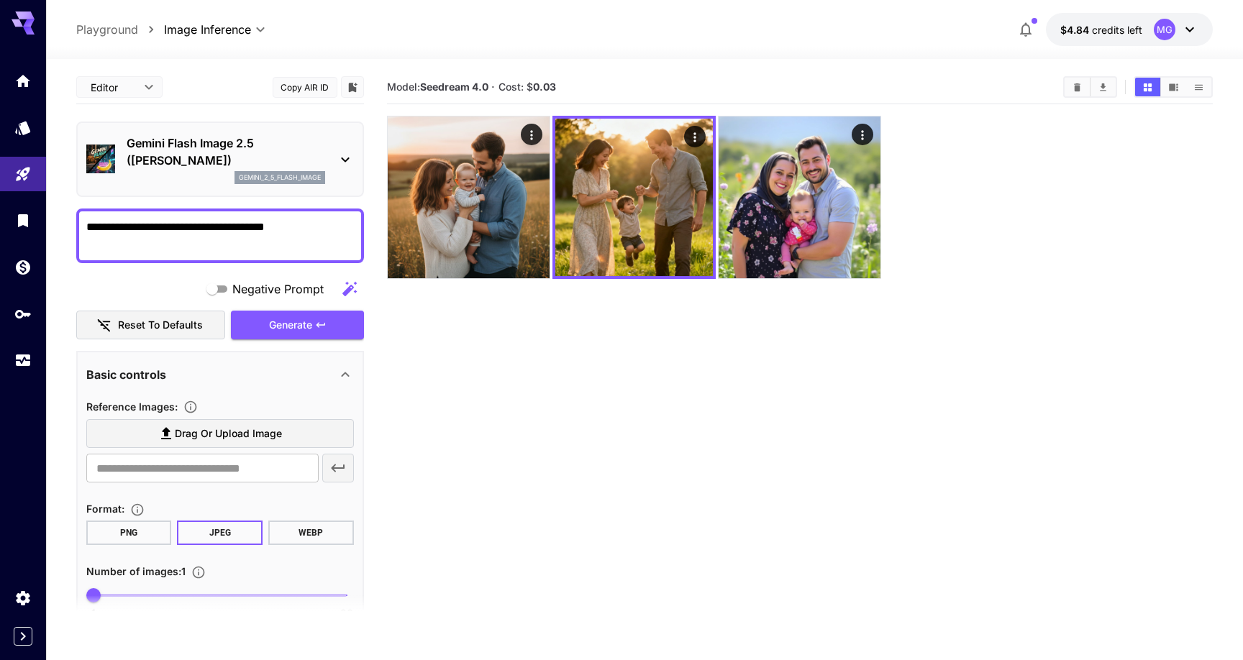
click at [240, 163] on p "Gemini Flash Image 2.5 ([PERSON_NAME])" at bounding box center [226, 152] width 199 height 35
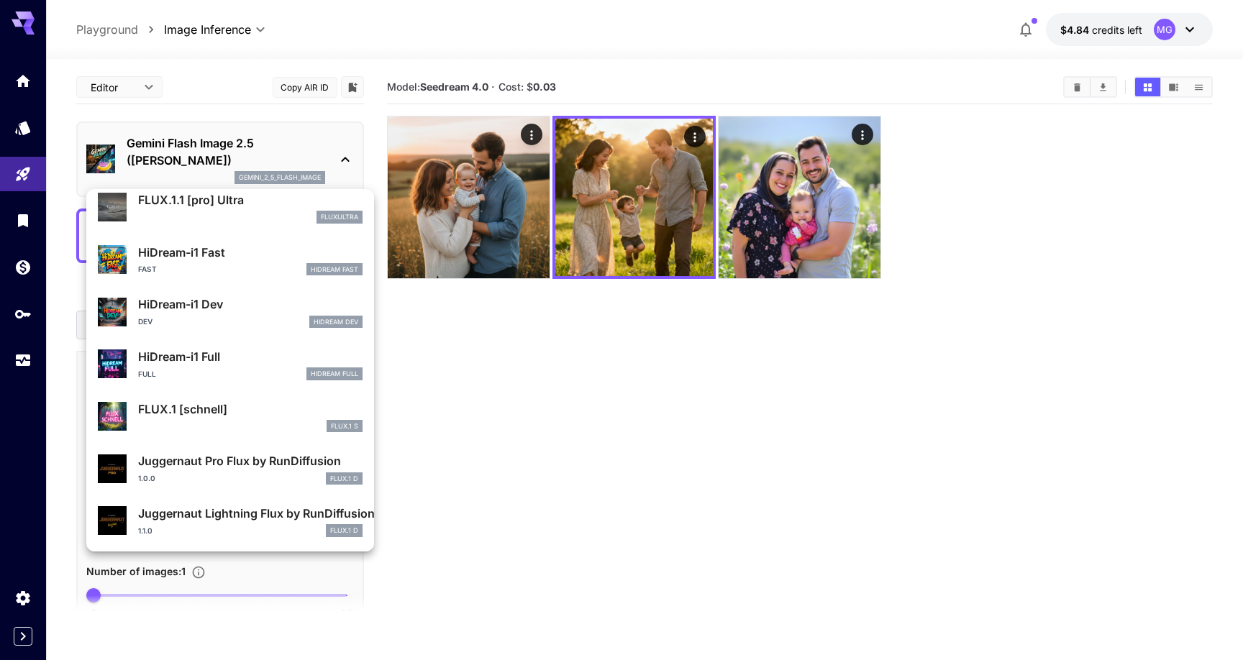
scroll to position [1146, 0]
click at [219, 414] on p "FLUX.1 [schnell]" at bounding box center [250, 410] width 224 height 17
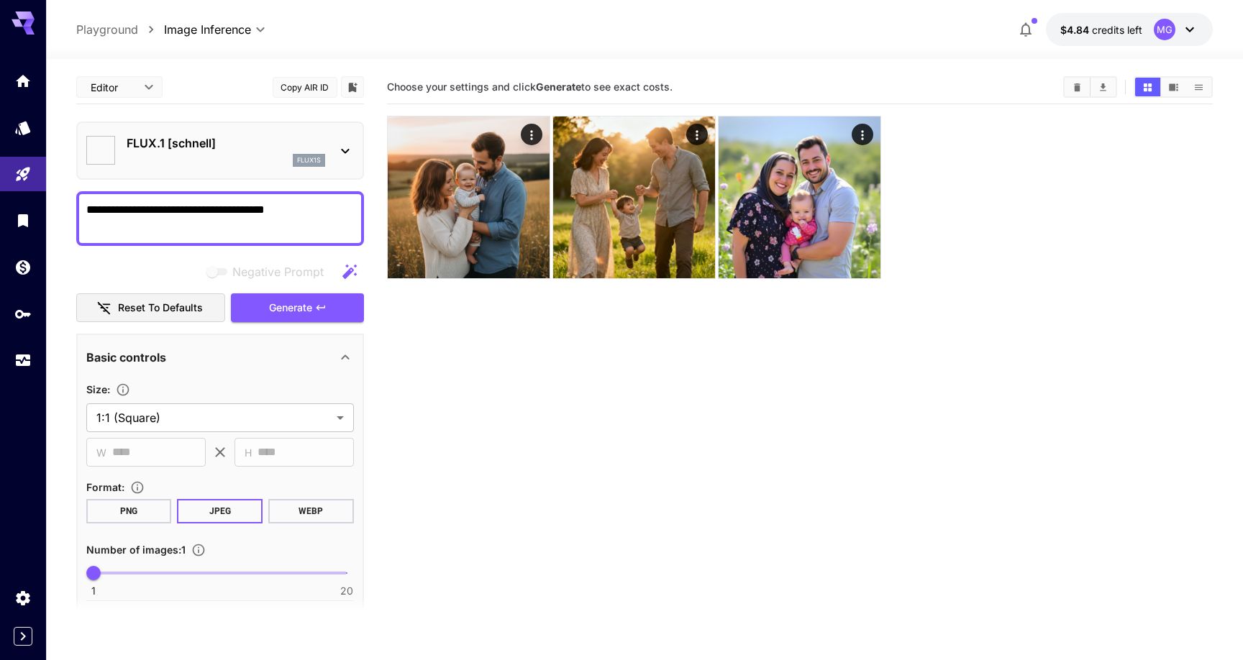
type input "**********"
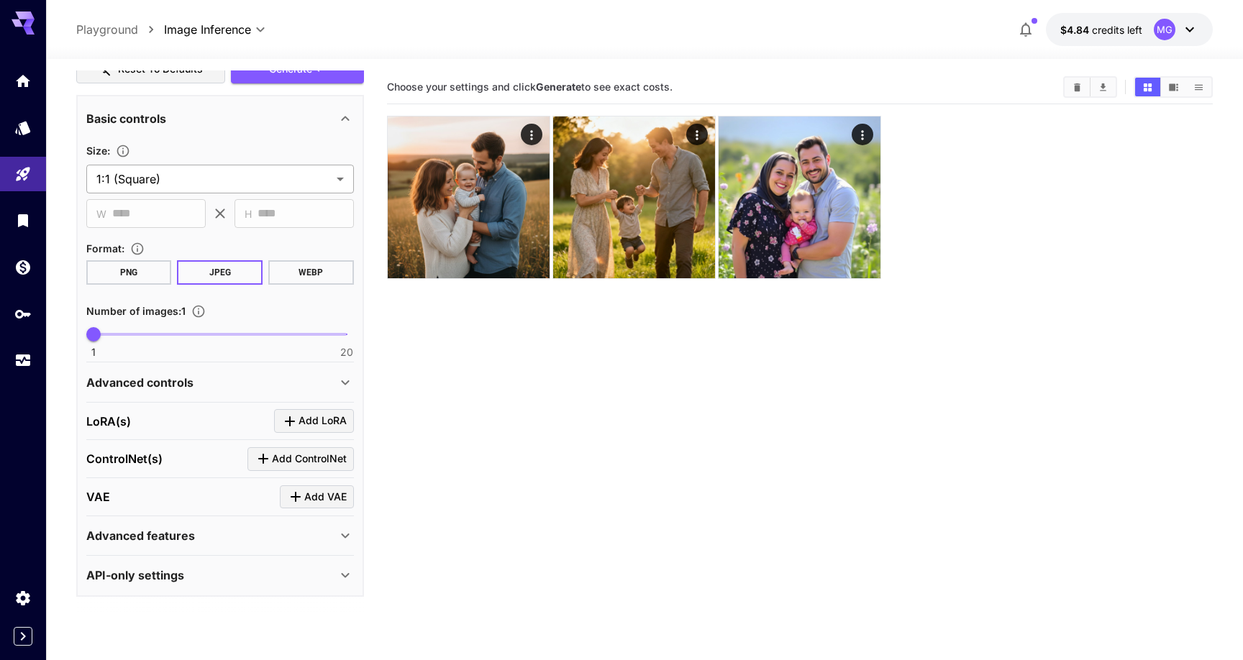
scroll to position [238, 0]
click at [209, 386] on div "Advanced controls" at bounding box center [211, 383] width 250 height 17
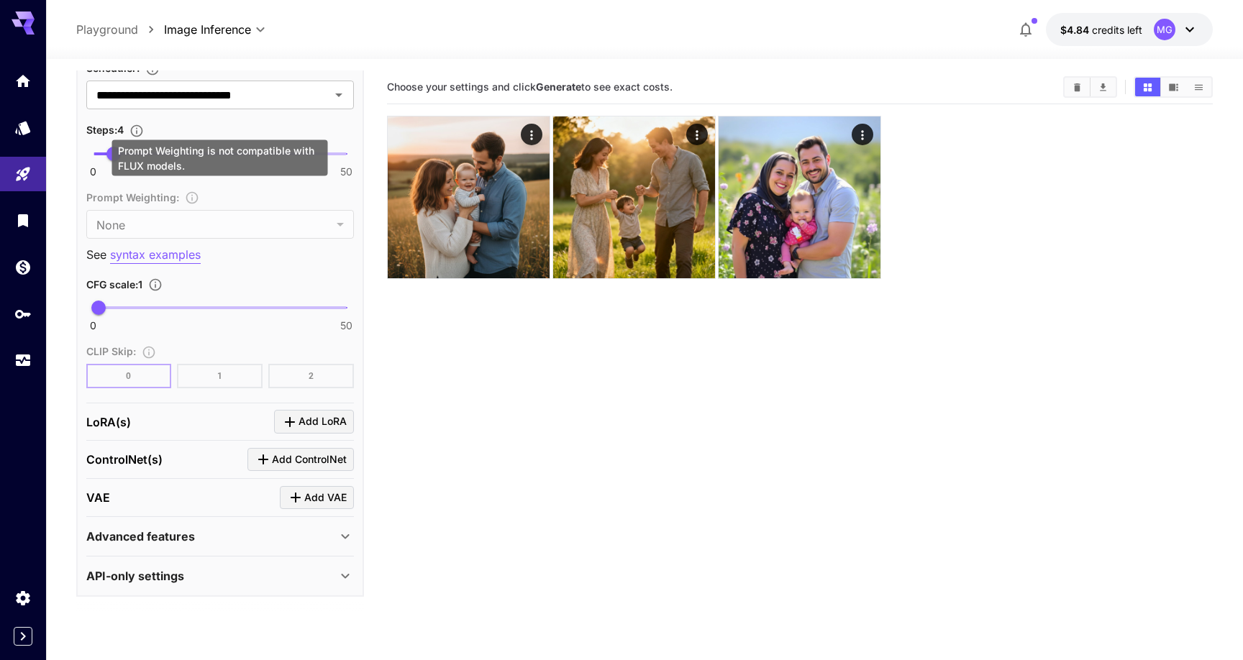
scroll to position [951, 0]
click at [188, 419] on div "[PERSON_NAME](s) Add [PERSON_NAME]" at bounding box center [220, 423] width 268 height 24
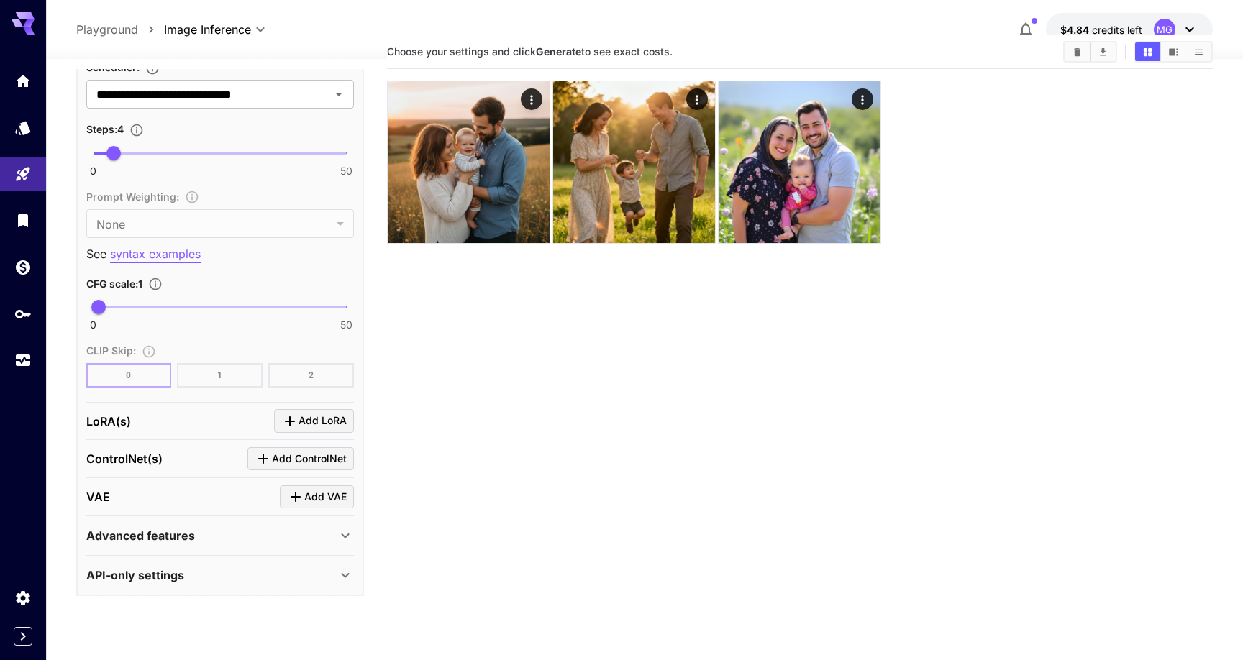
scroll to position [51, 0]
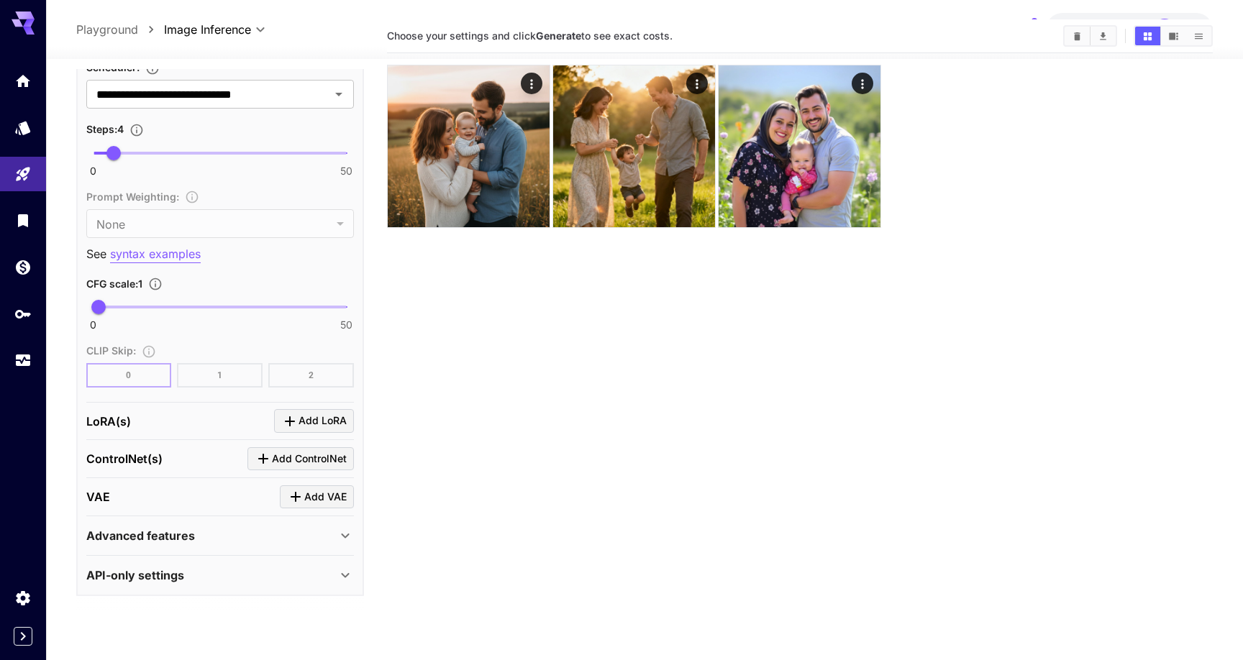
click at [142, 539] on p "Advanced features" at bounding box center [140, 535] width 109 height 17
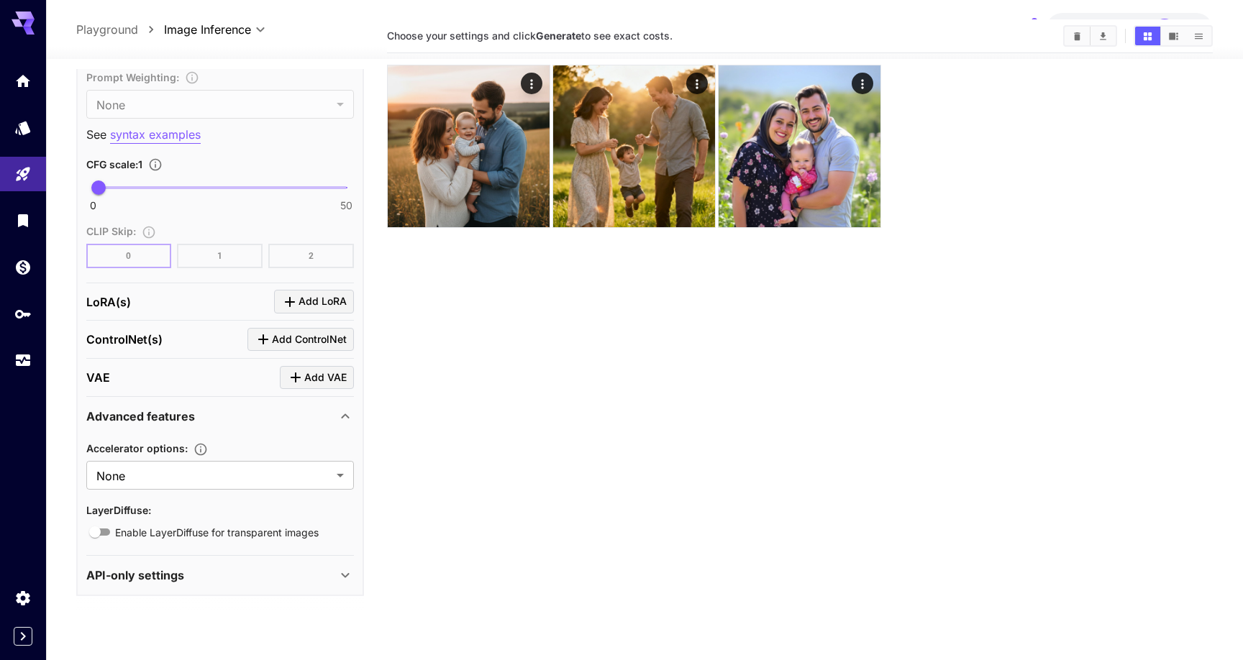
click at [142, 578] on p "API-only settings" at bounding box center [135, 575] width 98 height 17
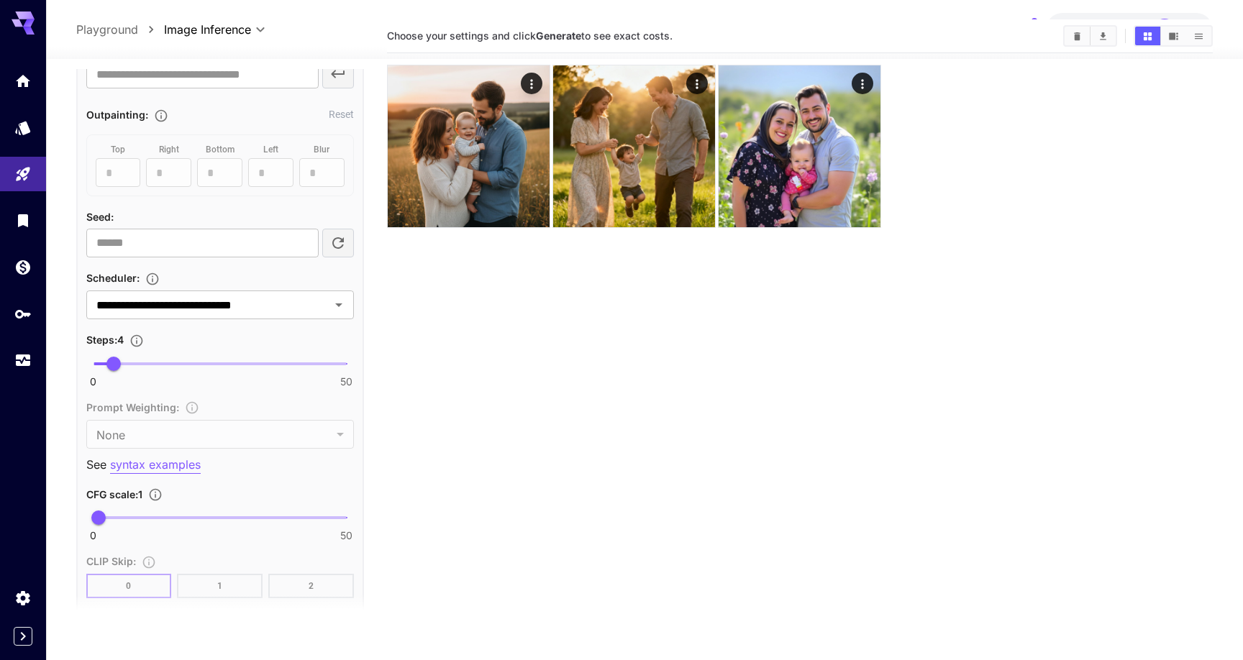
scroll to position [736, 0]
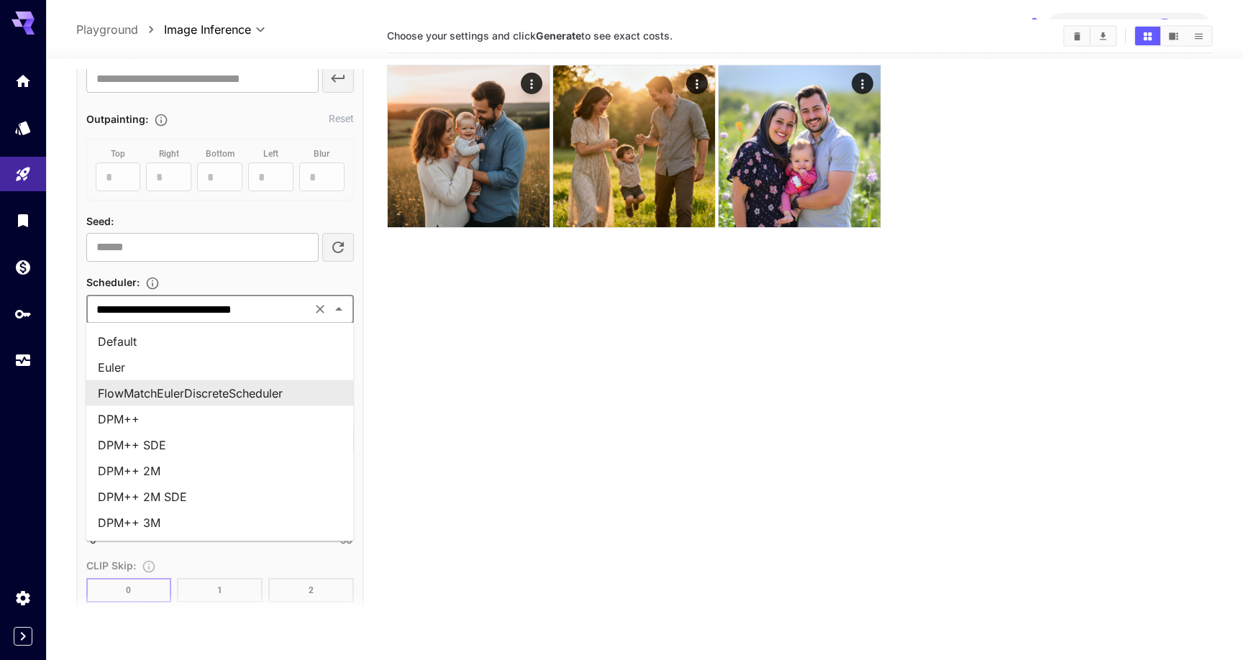
click at [189, 299] on input "**********" at bounding box center [199, 309] width 217 height 20
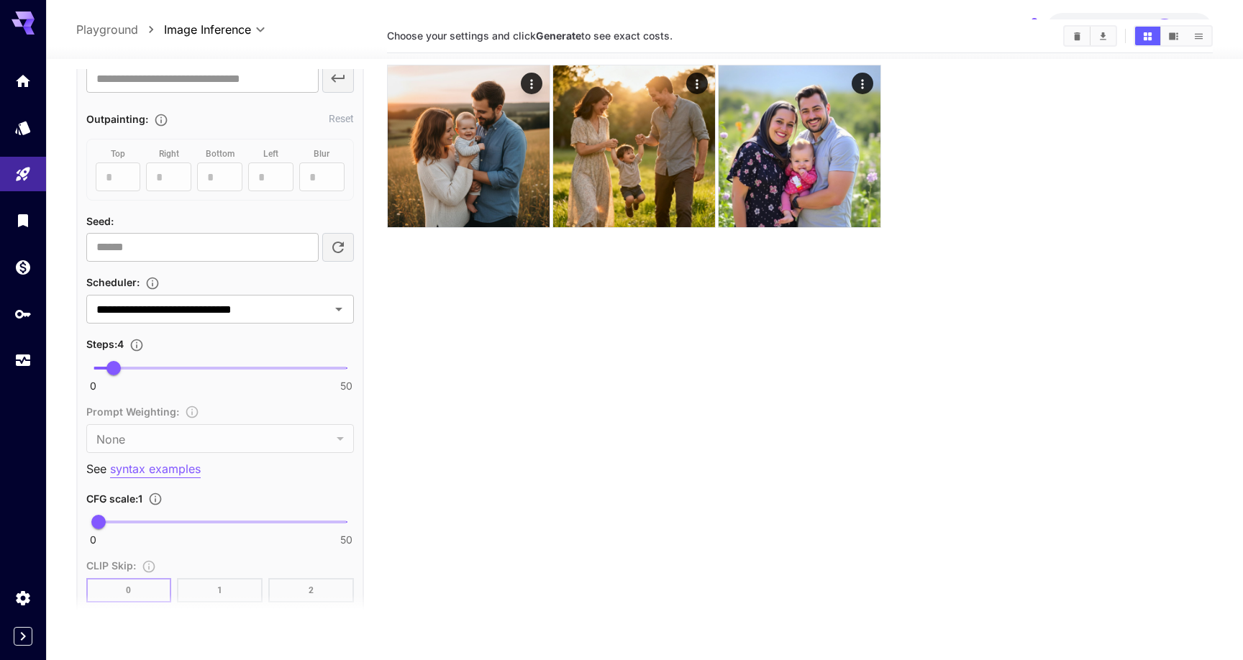
click at [204, 282] on div "Scheduler :" at bounding box center [220, 281] width 268 height 17
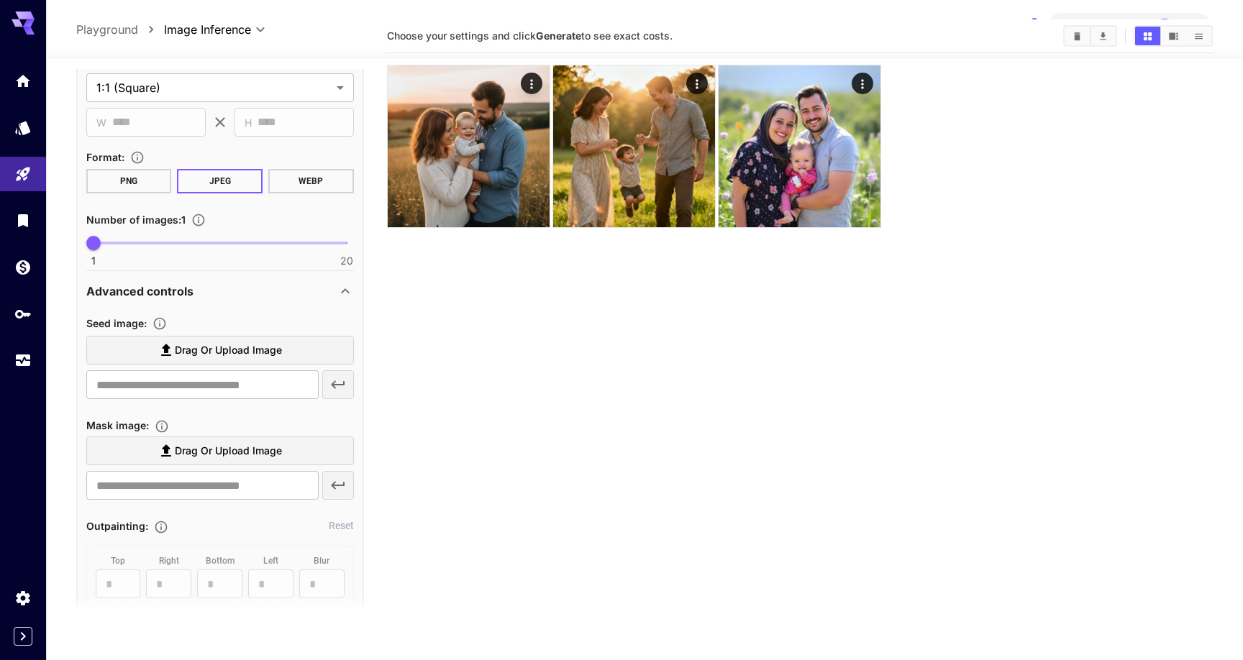
scroll to position [214, 0]
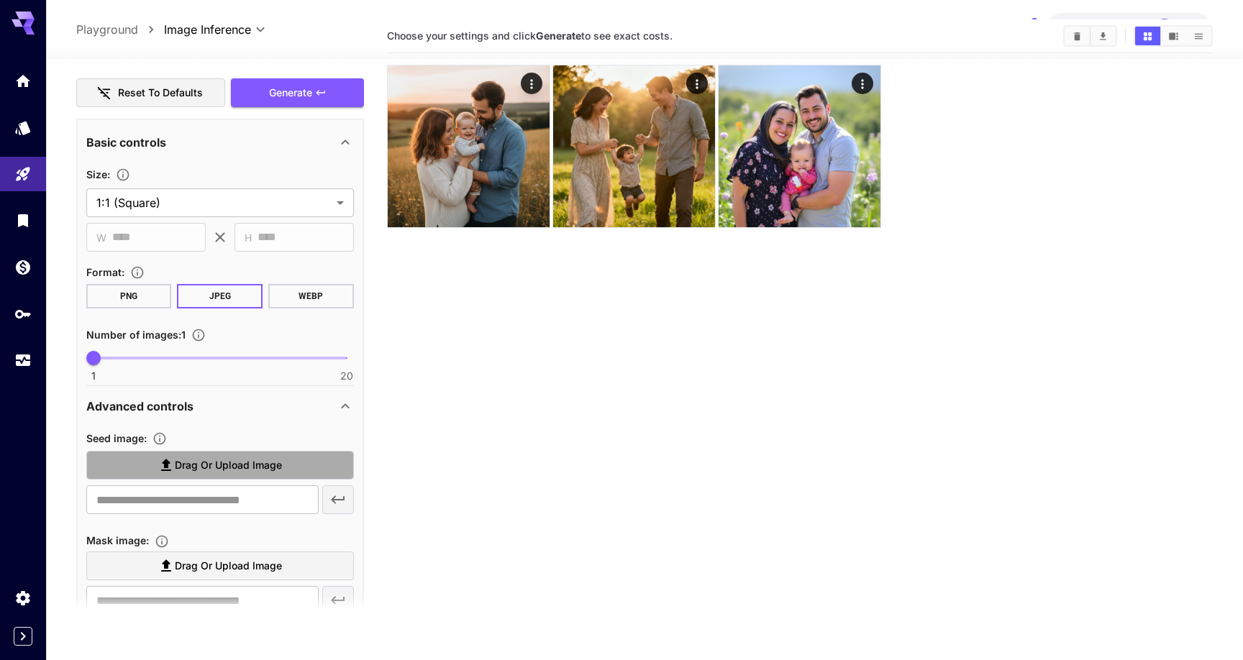
click at [195, 462] on span "Drag or upload image" at bounding box center [228, 466] width 107 height 18
click at [0, 0] on input "Drag or upload image" at bounding box center [0, 0] width 0 height 0
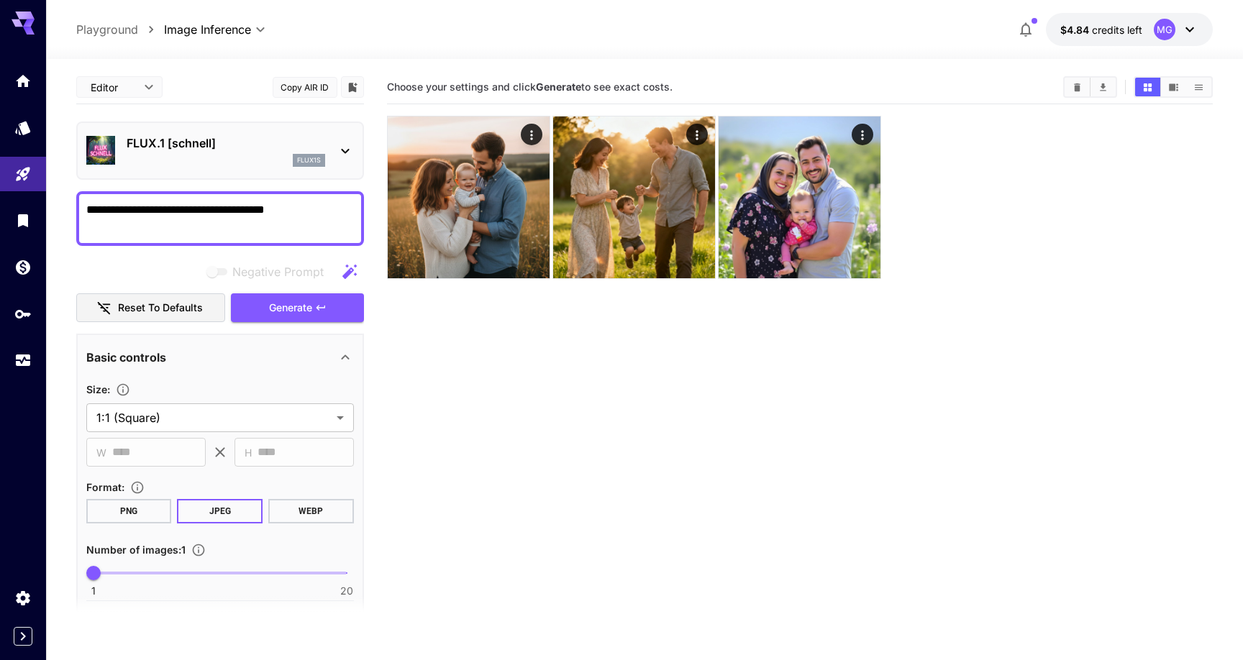
scroll to position [0, 0]
click at [146, 210] on textarea "**********" at bounding box center [220, 218] width 268 height 35
type textarea "**********"
click at [214, 164] on div "flux1s" at bounding box center [226, 160] width 199 height 13
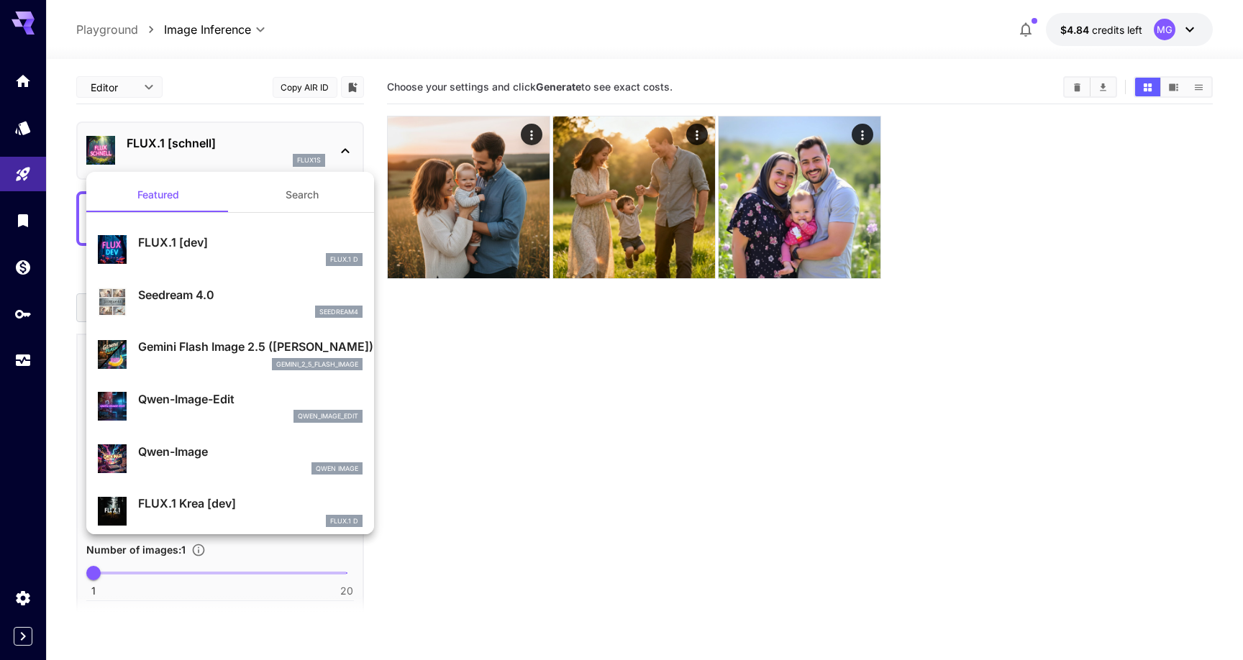
click at [214, 304] on div "Seedream 4.0 seedream4" at bounding box center [250, 302] width 224 height 32
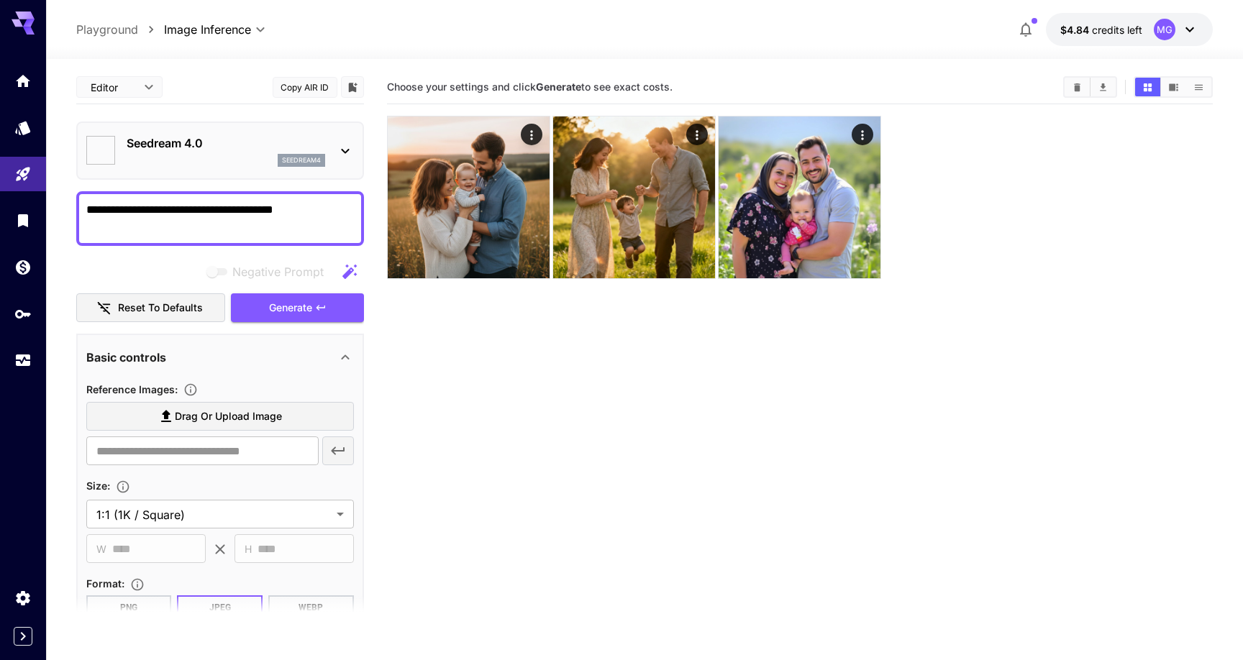
type input "**********"
click at [308, 299] on span "Generate" at bounding box center [290, 308] width 43 height 18
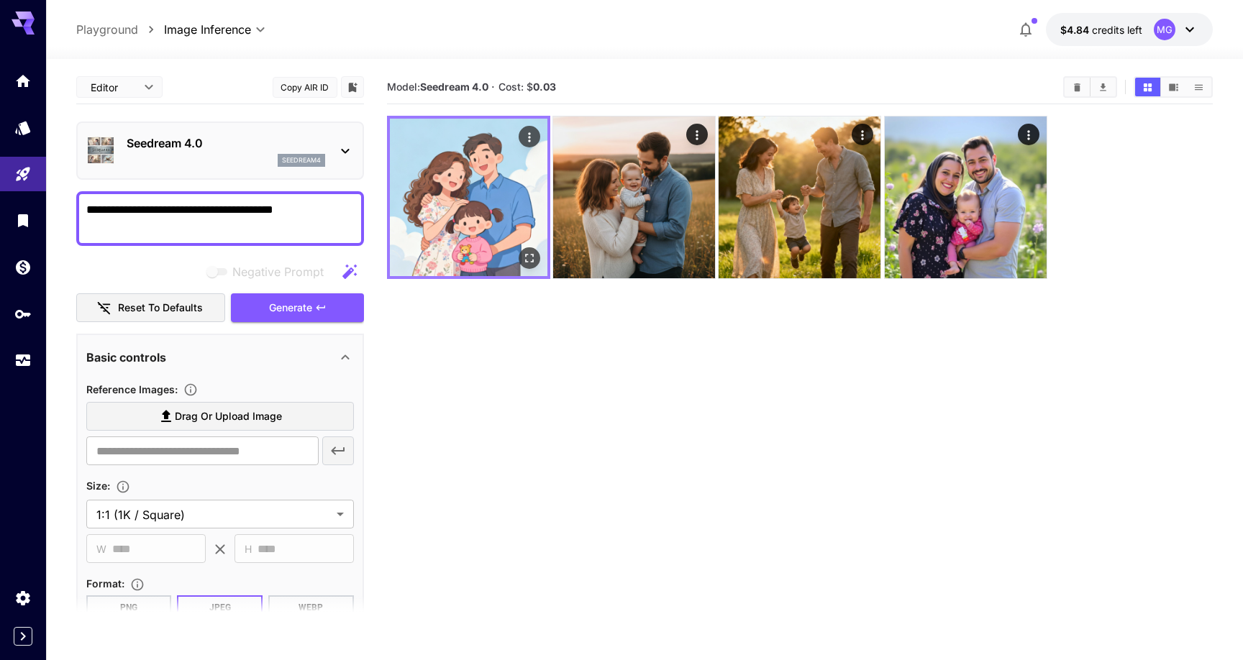
click at [529, 251] on icon "Open in fullscreen" at bounding box center [529, 258] width 14 height 14
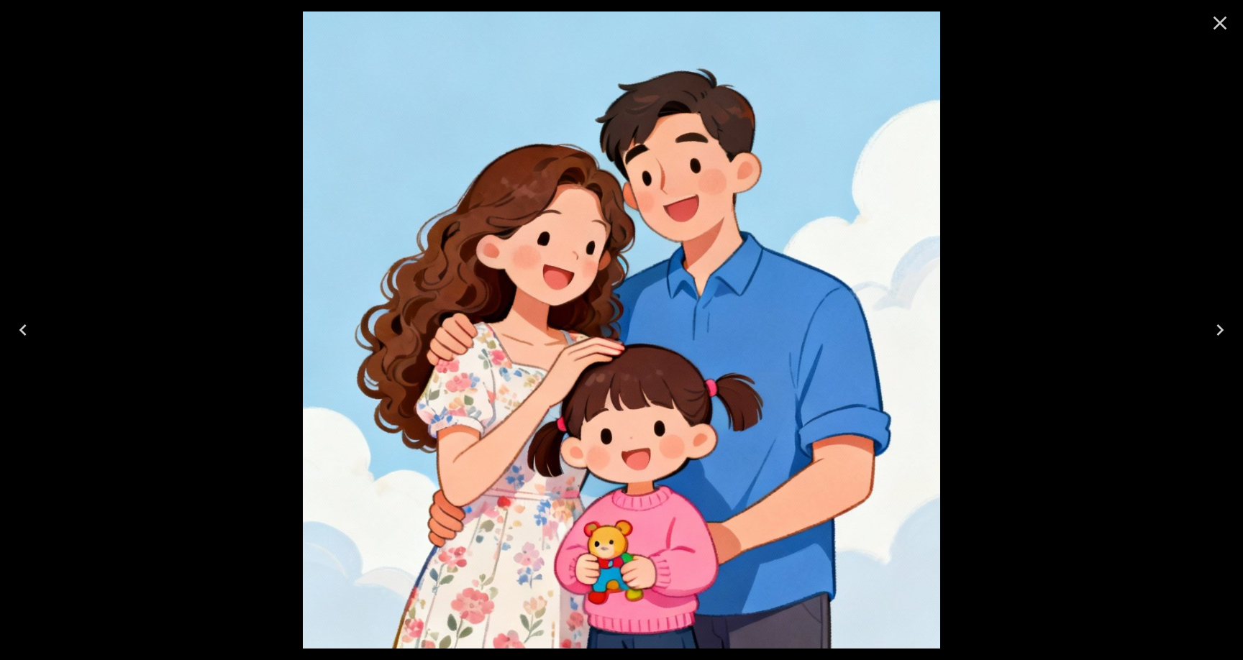
click at [1216, 22] on icon "Close" at bounding box center [1220, 23] width 23 height 23
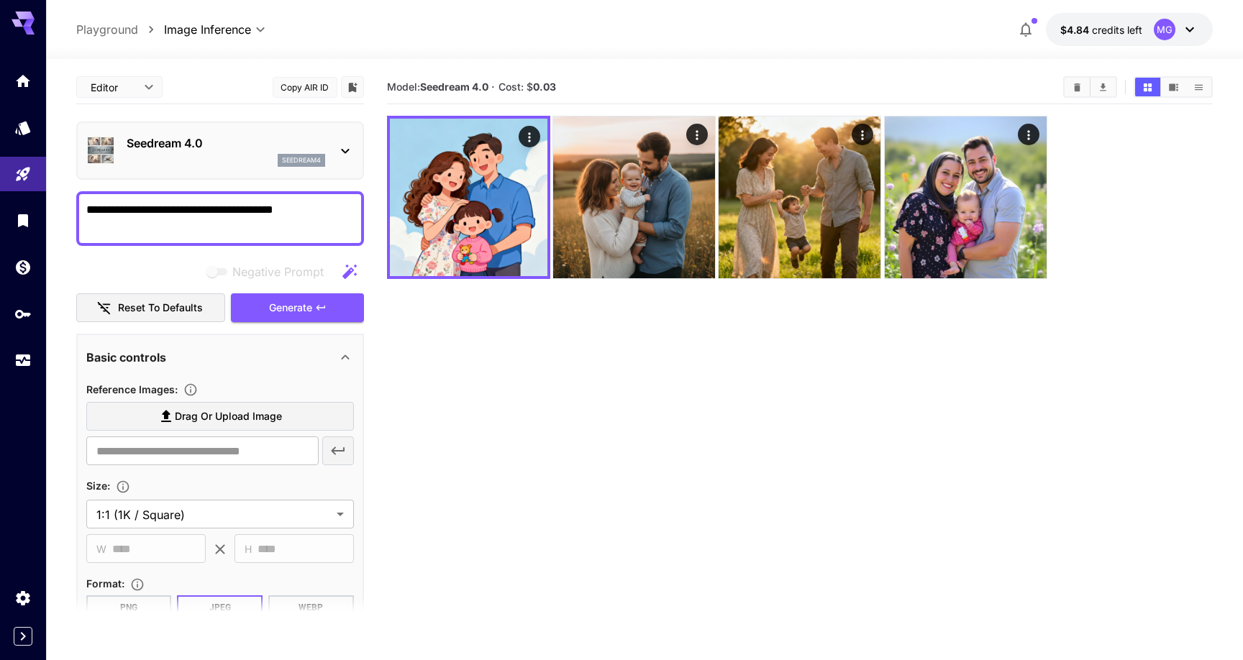
click at [159, 212] on textarea "**********" at bounding box center [220, 218] width 268 height 35
drag, startPoint x: 174, startPoint y: 209, endPoint x: 13, endPoint y: 209, distance: 161.2
click at [13, 209] on div "**********" at bounding box center [621, 387] width 1243 height 774
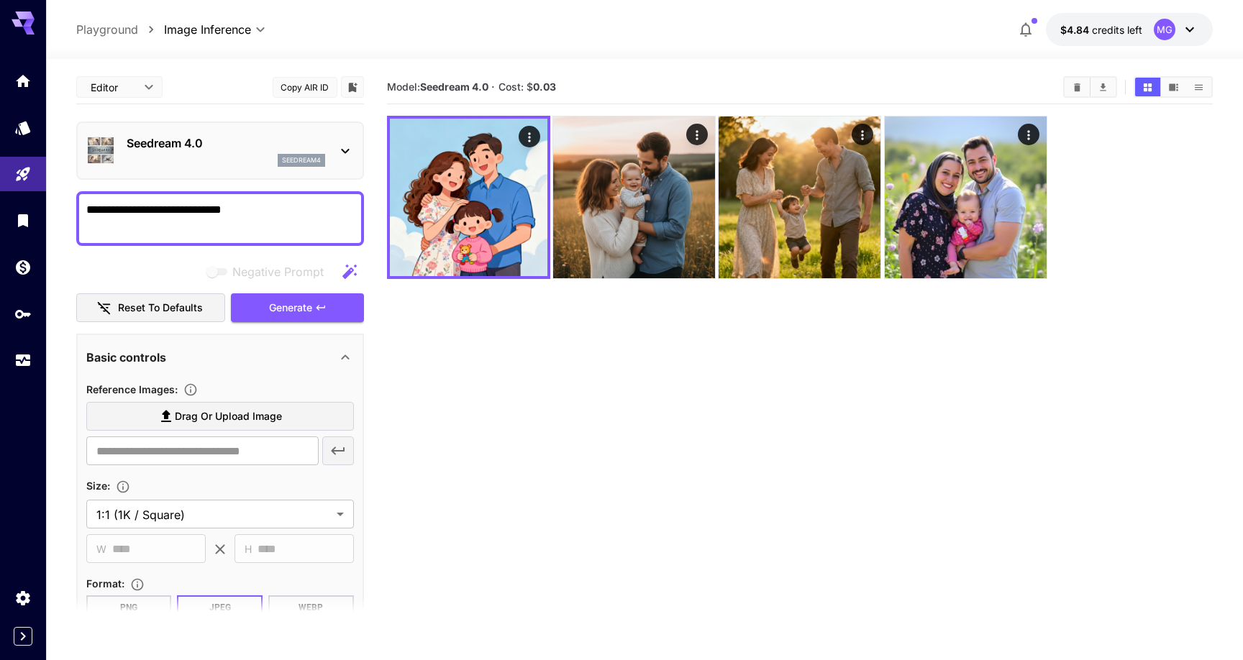
click at [269, 219] on textarea "**********" at bounding box center [220, 218] width 268 height 35
type textarea "**********"
click at [316, 302] on icon "button" at bounding box center [321, 308] width 12 height 12
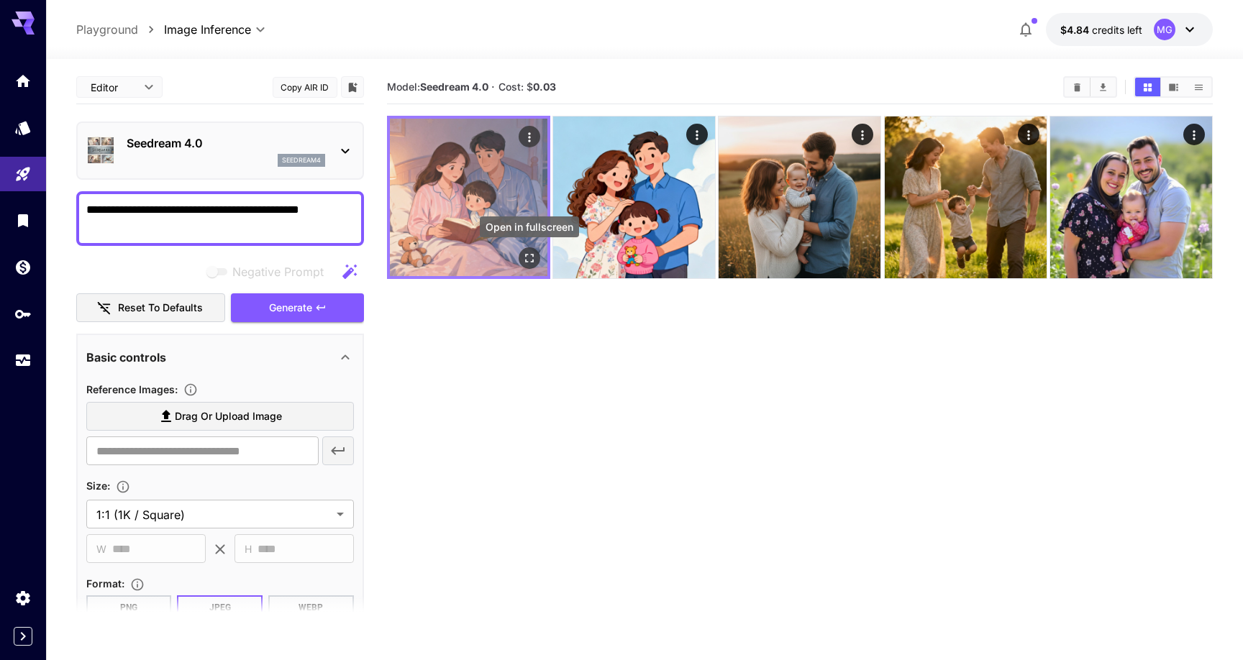
click at [532, 256] on icon "Open in fullscreen" at bounding box center [529, 258] width 9 height 9
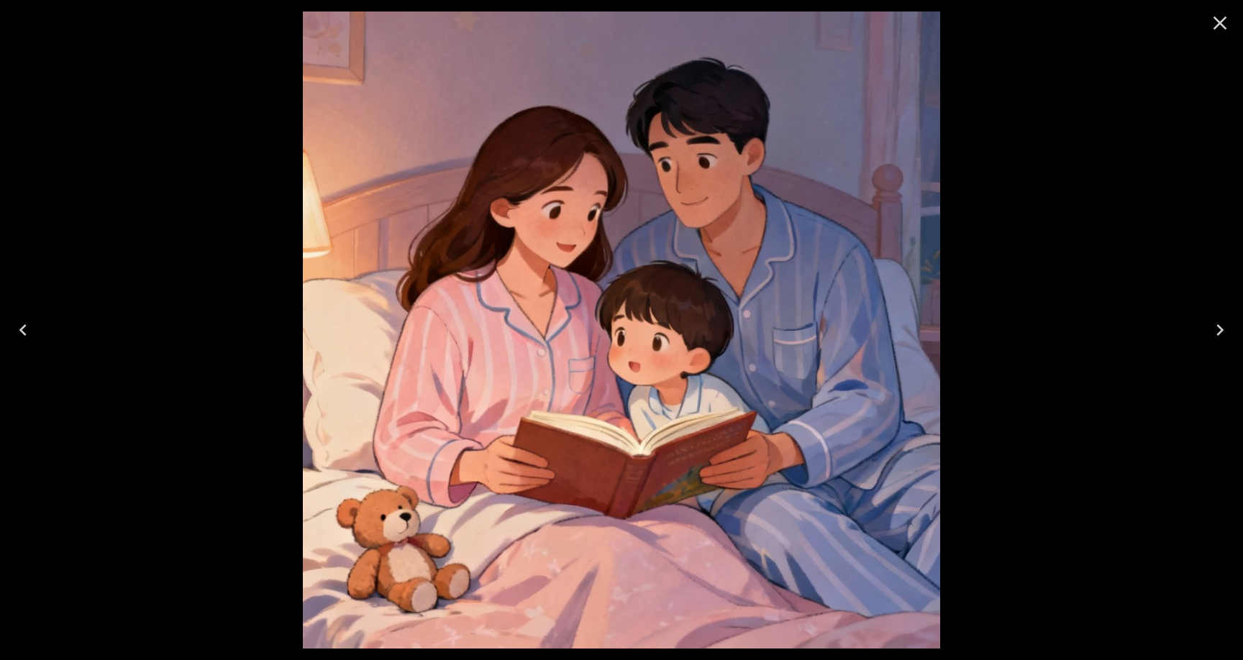
click at [1224, 23] on icon "Close" at bounding box center [1220, 23] width 23 height 23
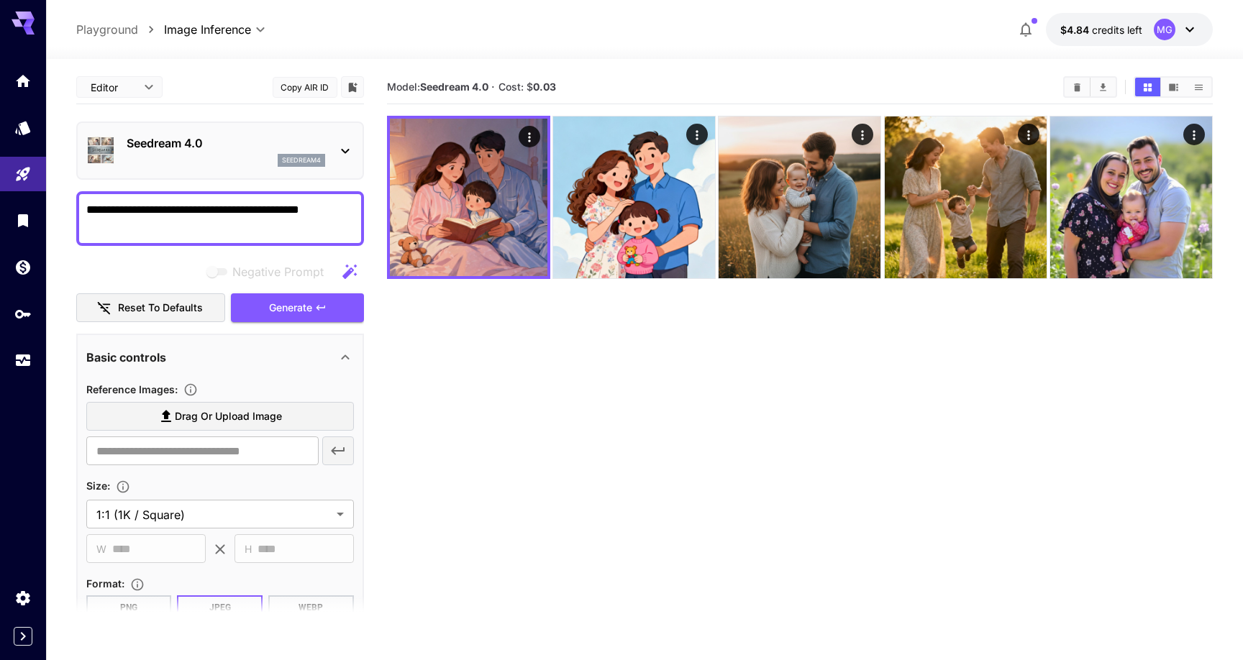
click at [210, 171] on div "Seedream 4.0 seedream4" at bounding box center [220, 151] width 268 height 44
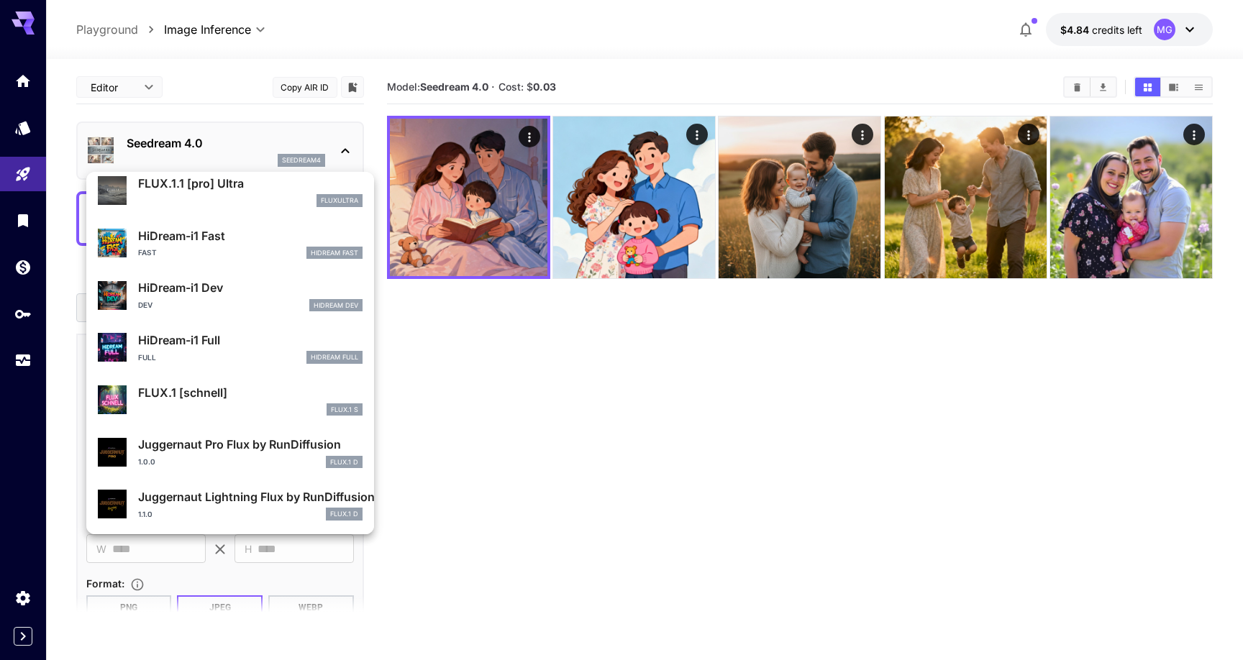
scroll to position [1146, 0]
click at [207, 412] on div "FLUX.1 S" at bounding box center [250, 410] width 224 height 13
type input "**********"
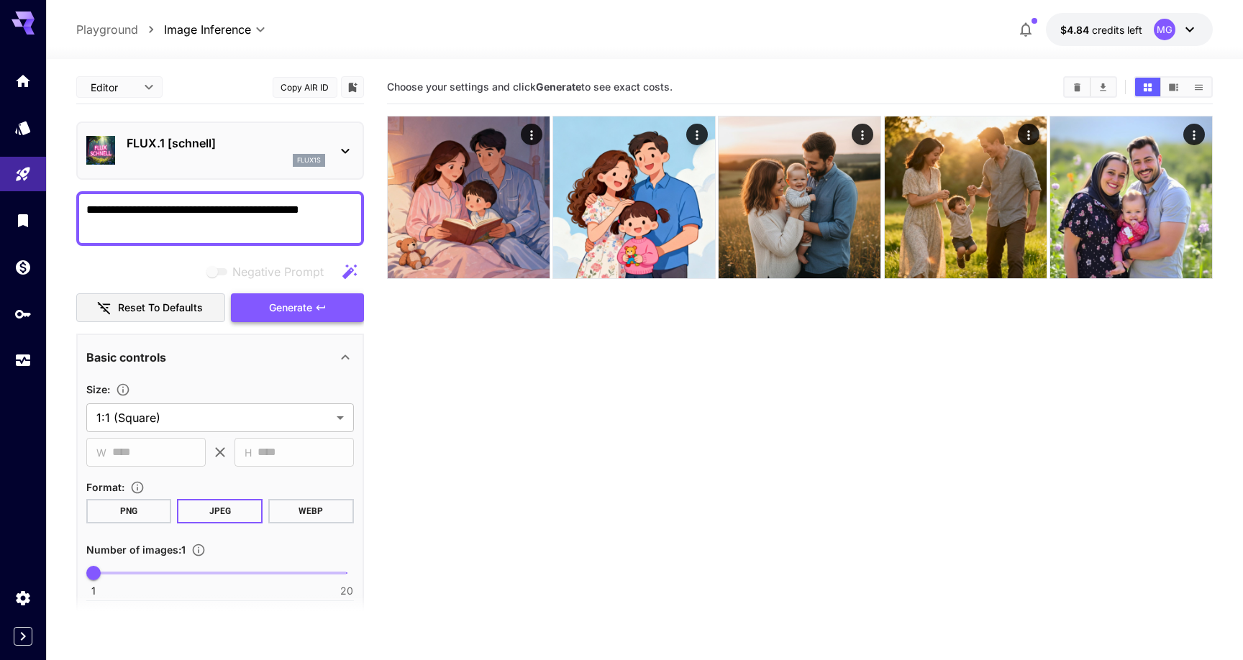
click at [274, 299] on span "Generate" at bounding box center [290, 308] width 43 height 18
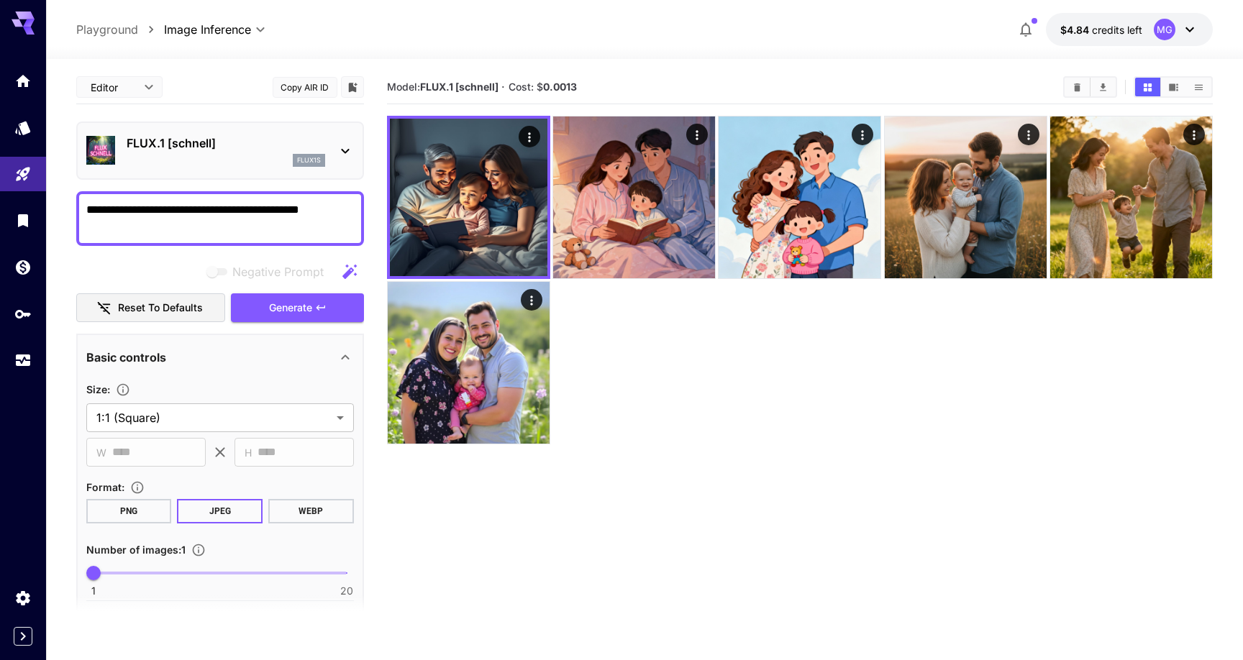
click at [1024, 2] on div "**********" at bounding box center [644, 29] width 1197 height 59
